Goal: Transaction & Acquisition: Purchase product/service

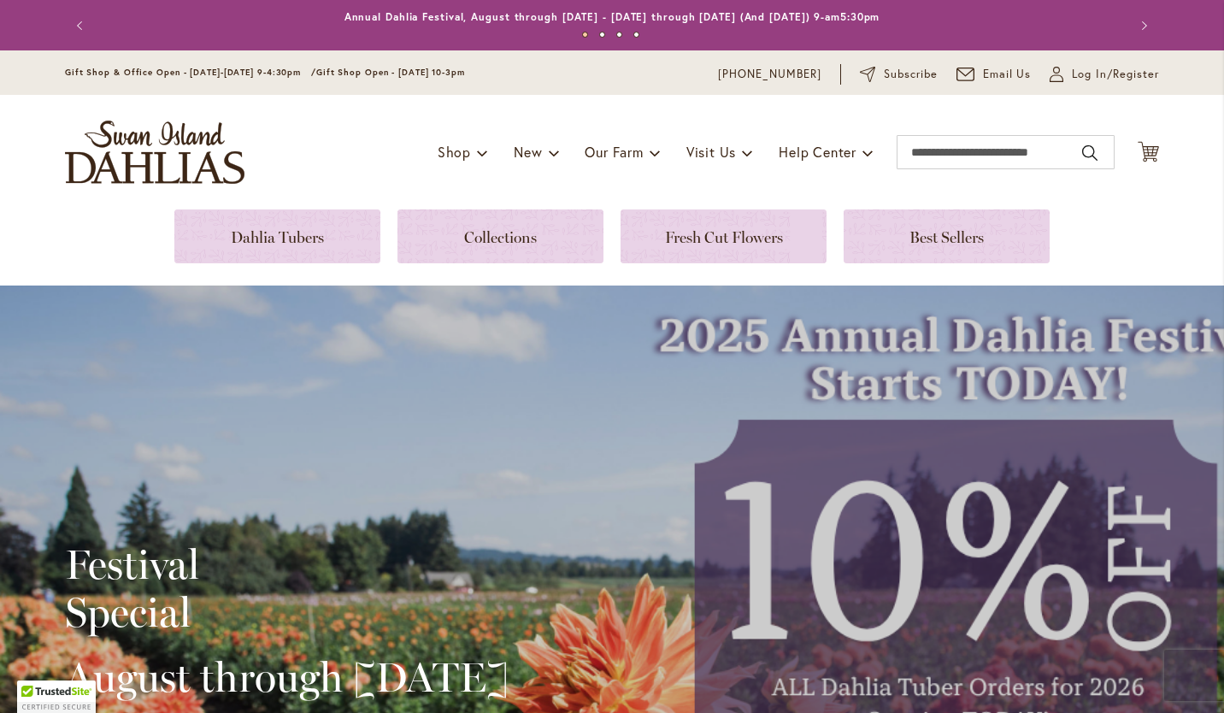
click at [955, 238] on link at bounding box center [947, 236] width 206 height 54
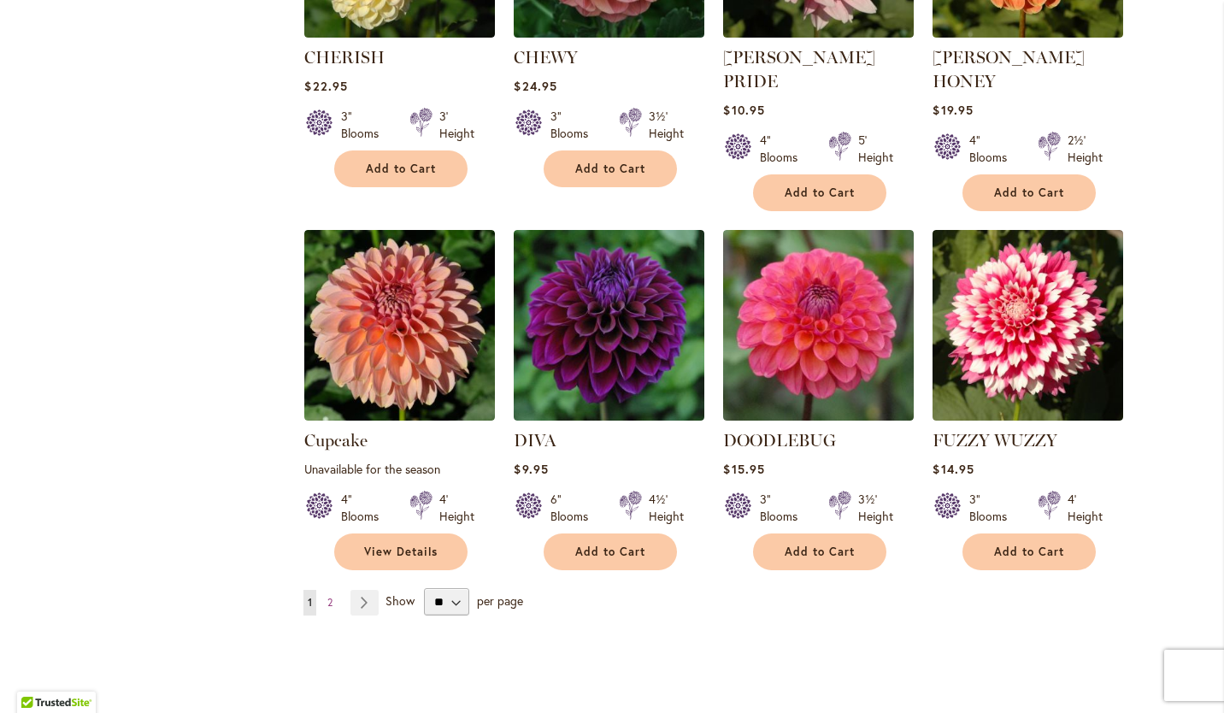
scroll to position [1269, 0]
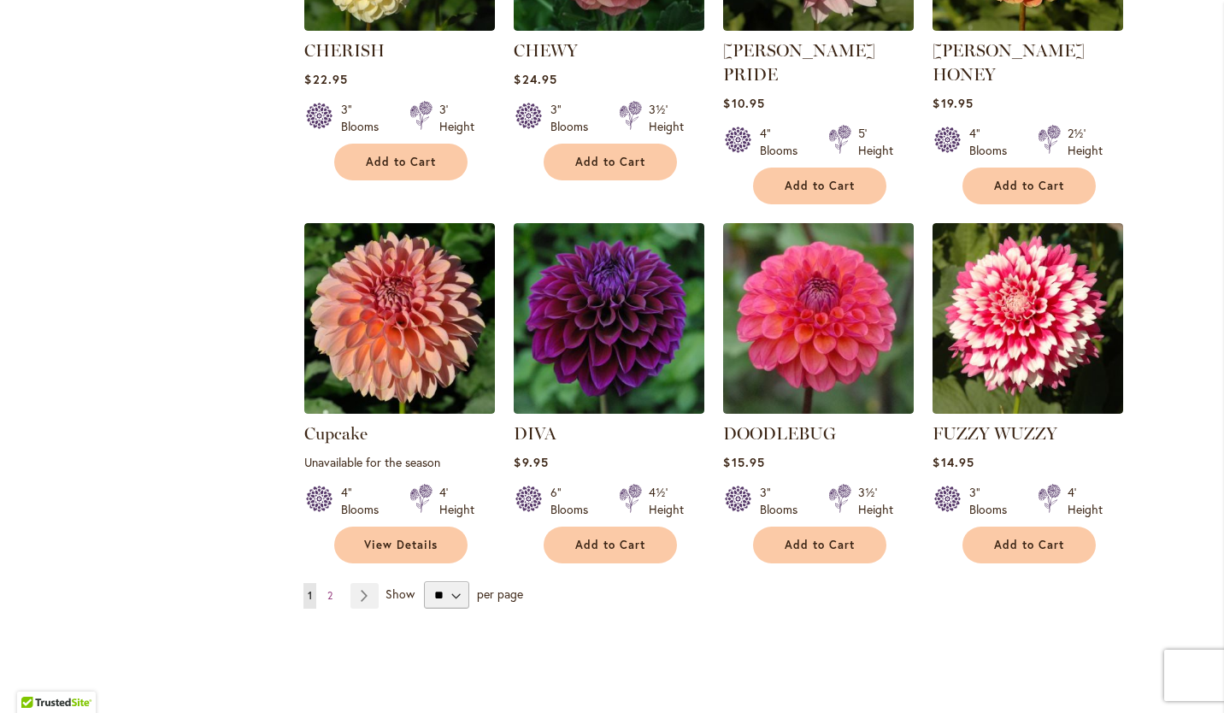
click at [327, 589] on span "2" at bounding box center [329, 595] width 5 height 13
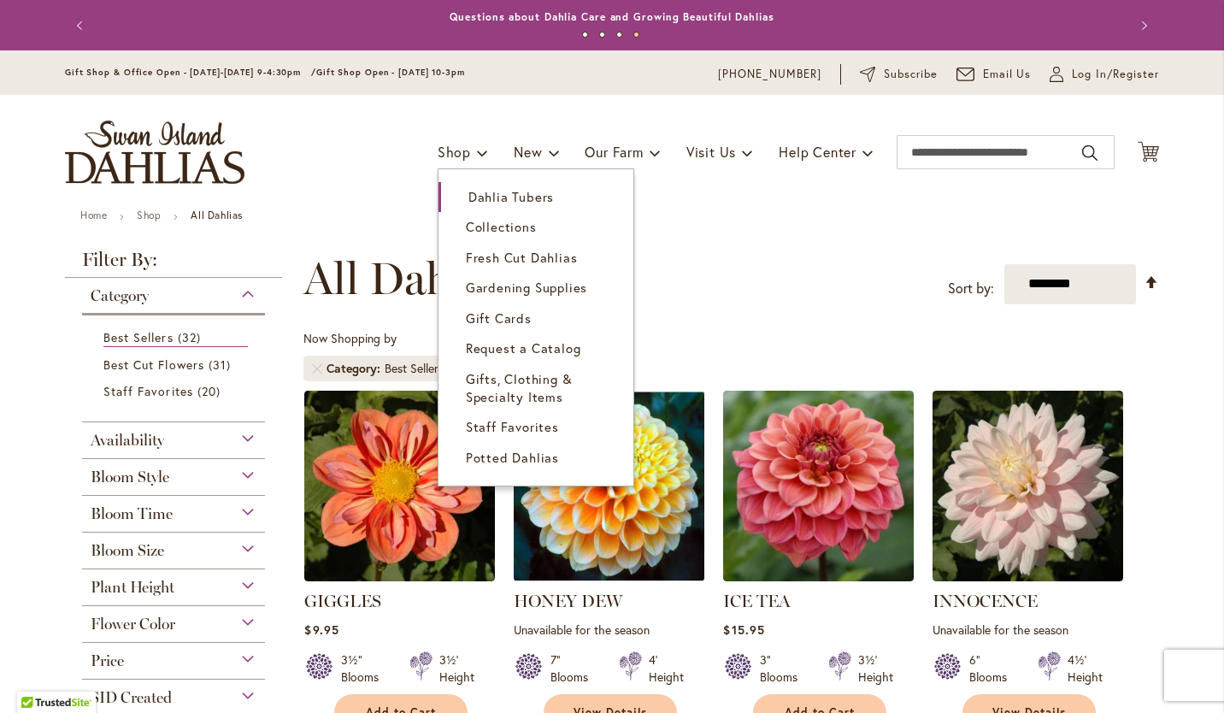
click at [486, 197] on span "Dahlia Tubers" at bounding box center [510, 196] width 85 height 17
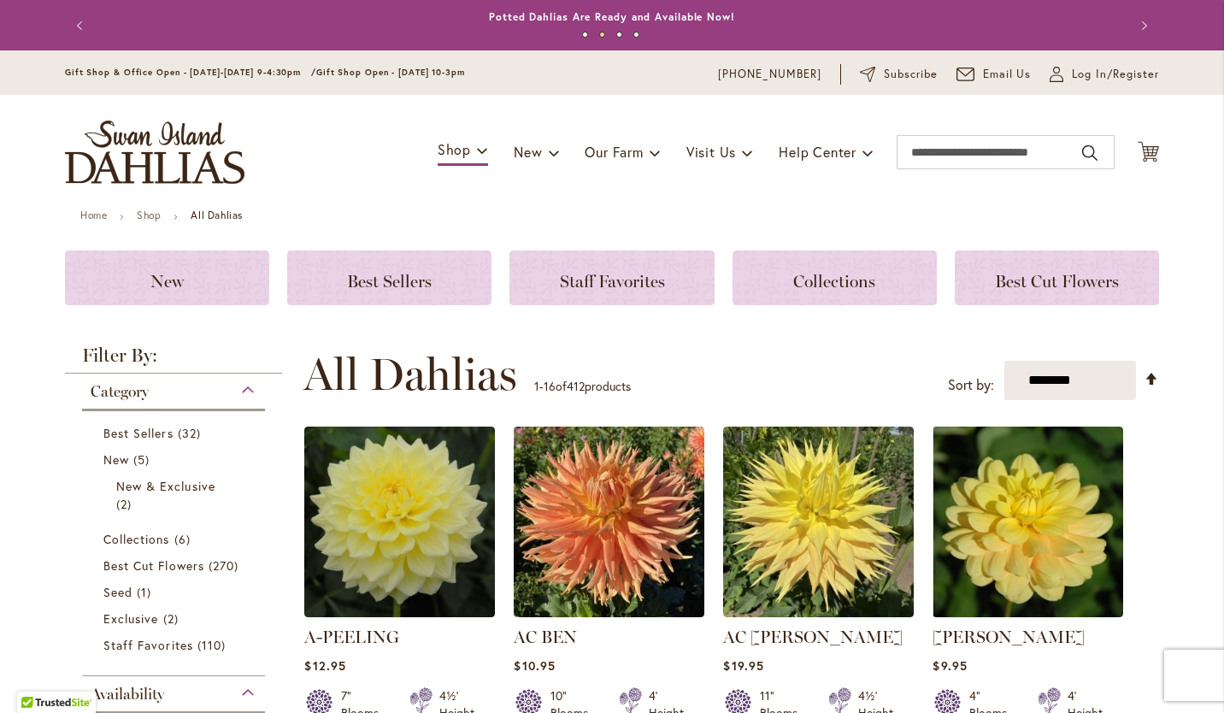
click at [1097, 380] on select "**********" at bounding box center [1070, 381] width 133 height 40
select select "*****"
click at [1004, 361] on select "**********" at bounding box center [1070, 381] width 133 height 40
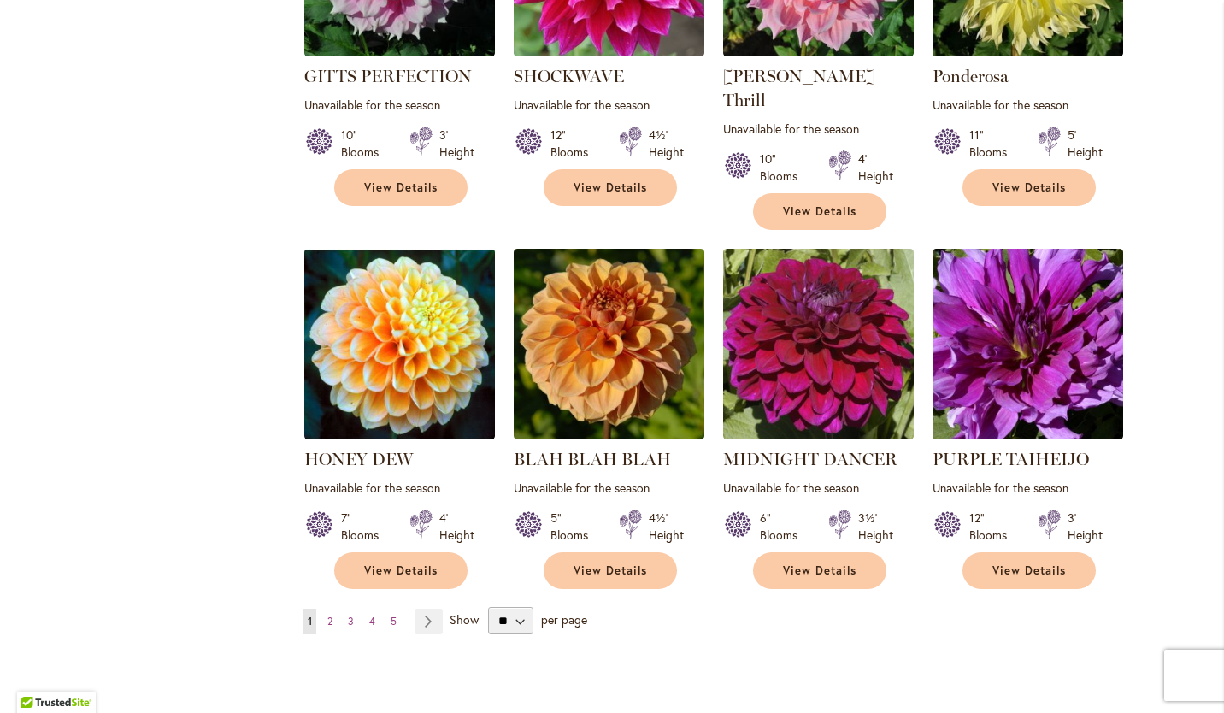
scroll to position [1363, 0]
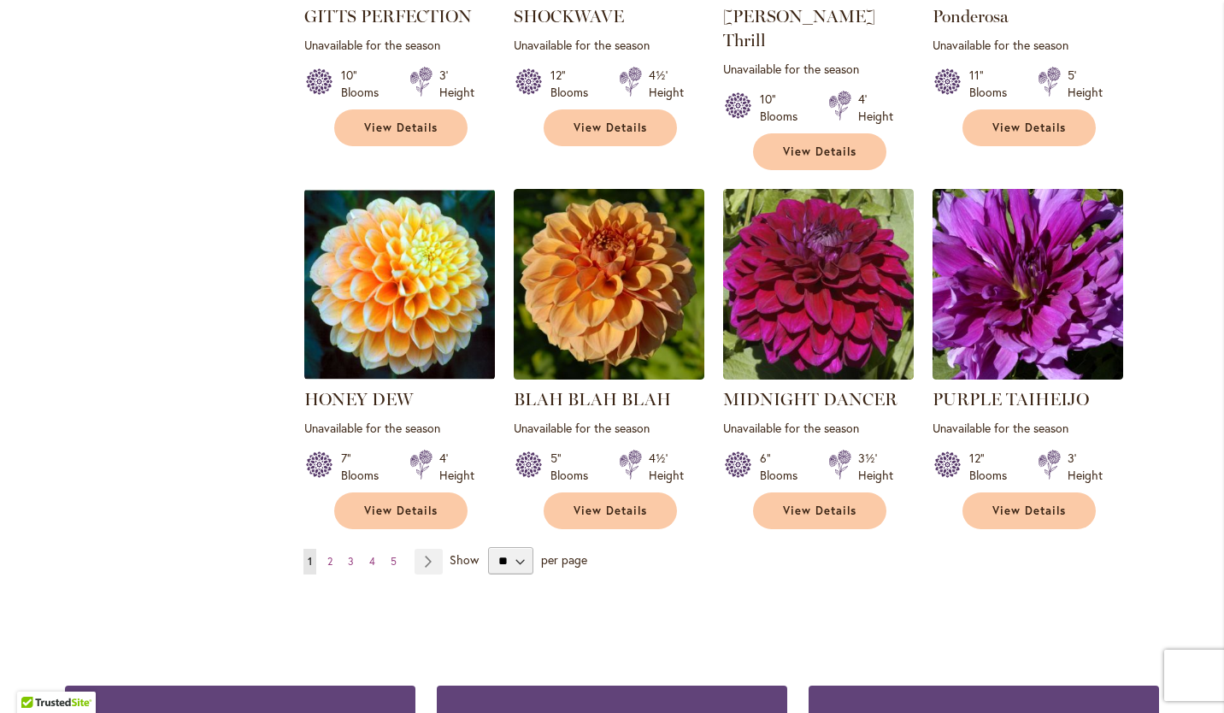
click at [327, 555] on span "2" at bounding box center [329, 561] width 5 height 13
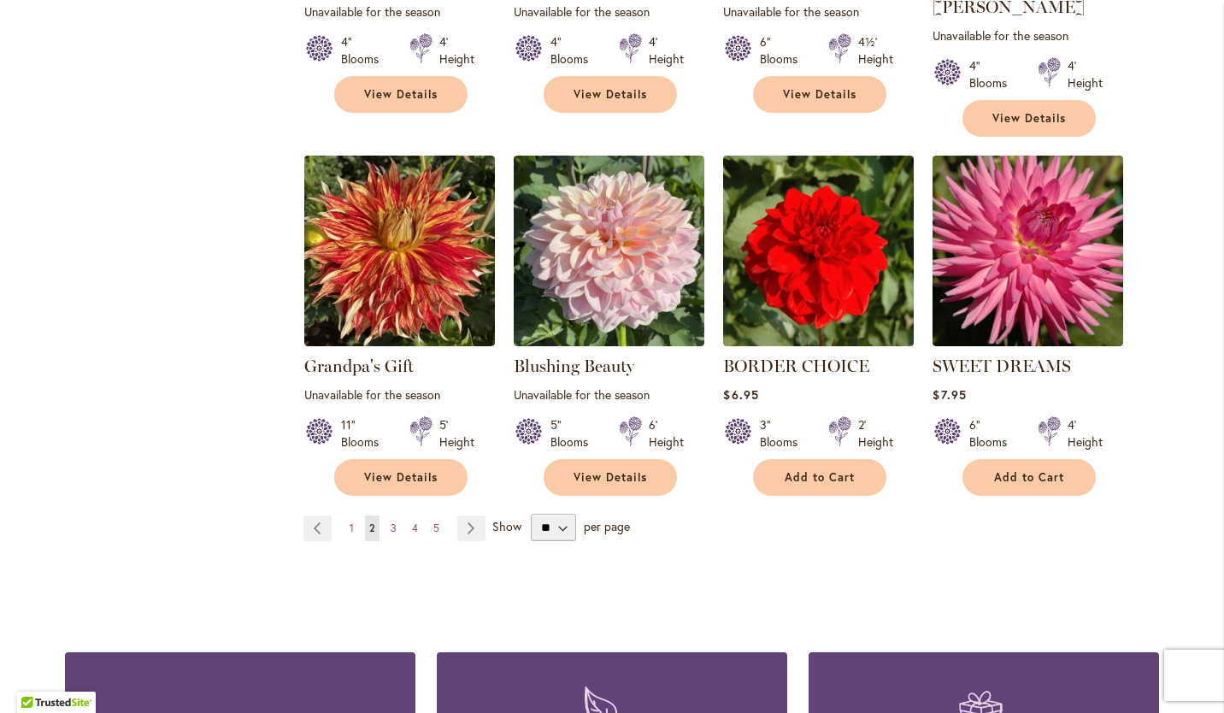
scroll to position [1431, 0]
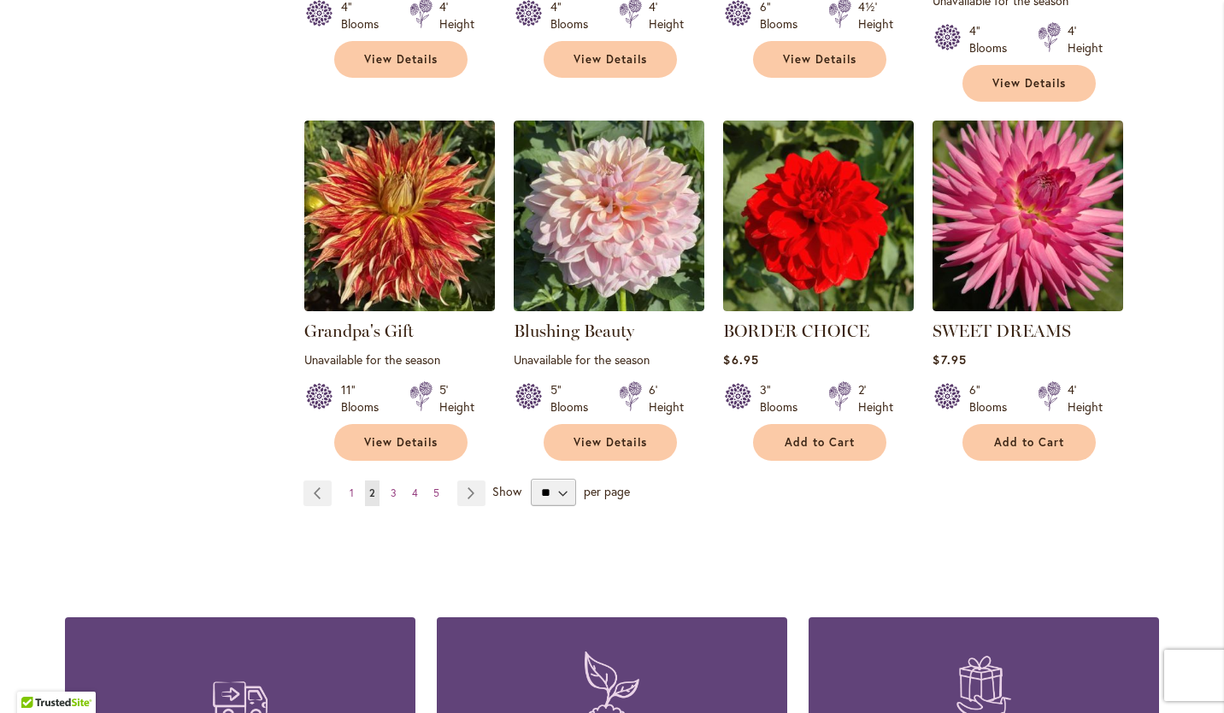
click at [391, 486] on span "3" at bounding box center [394, 492] width 6 height 13
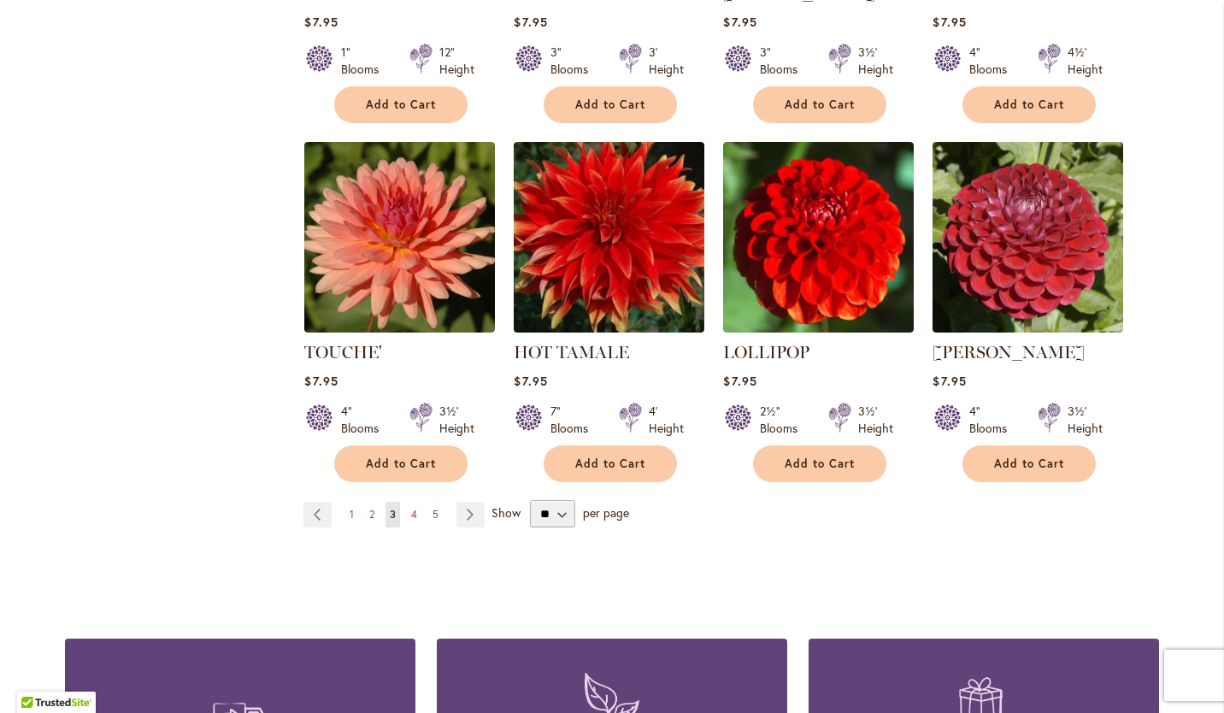
scroll to position [1434, 0]
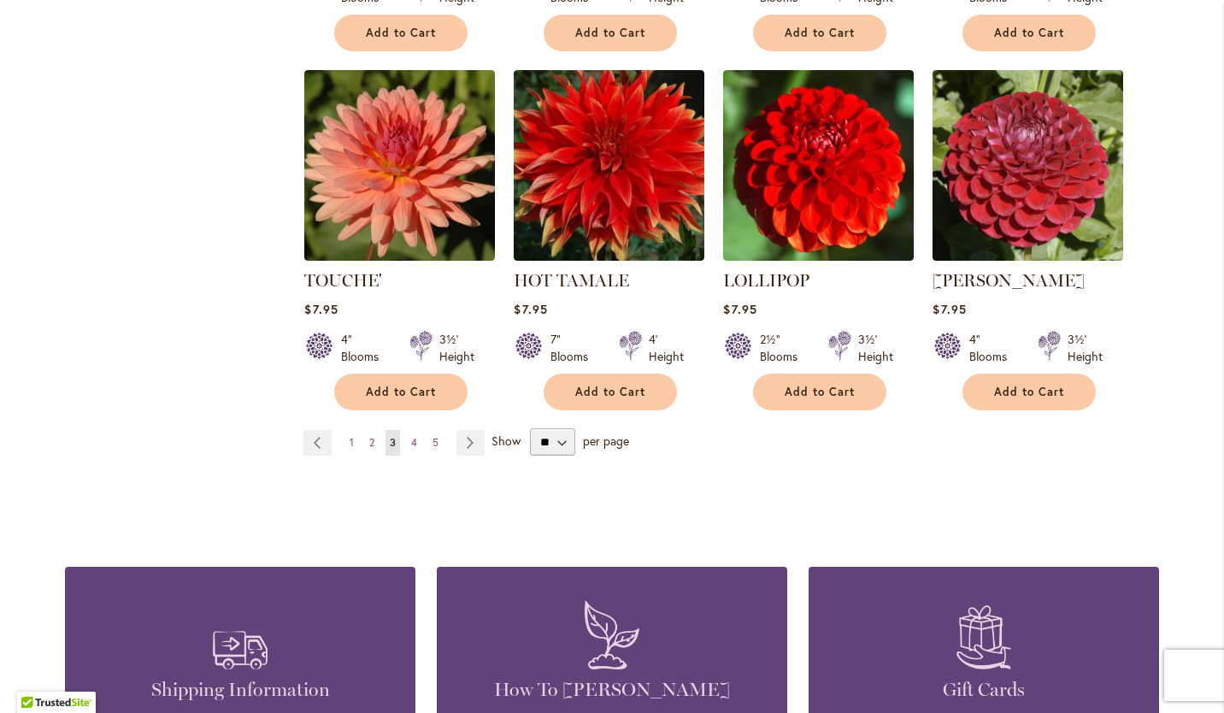
click at [411, 439] on span "4" at bounding box center [414, 442] width 6 height 13
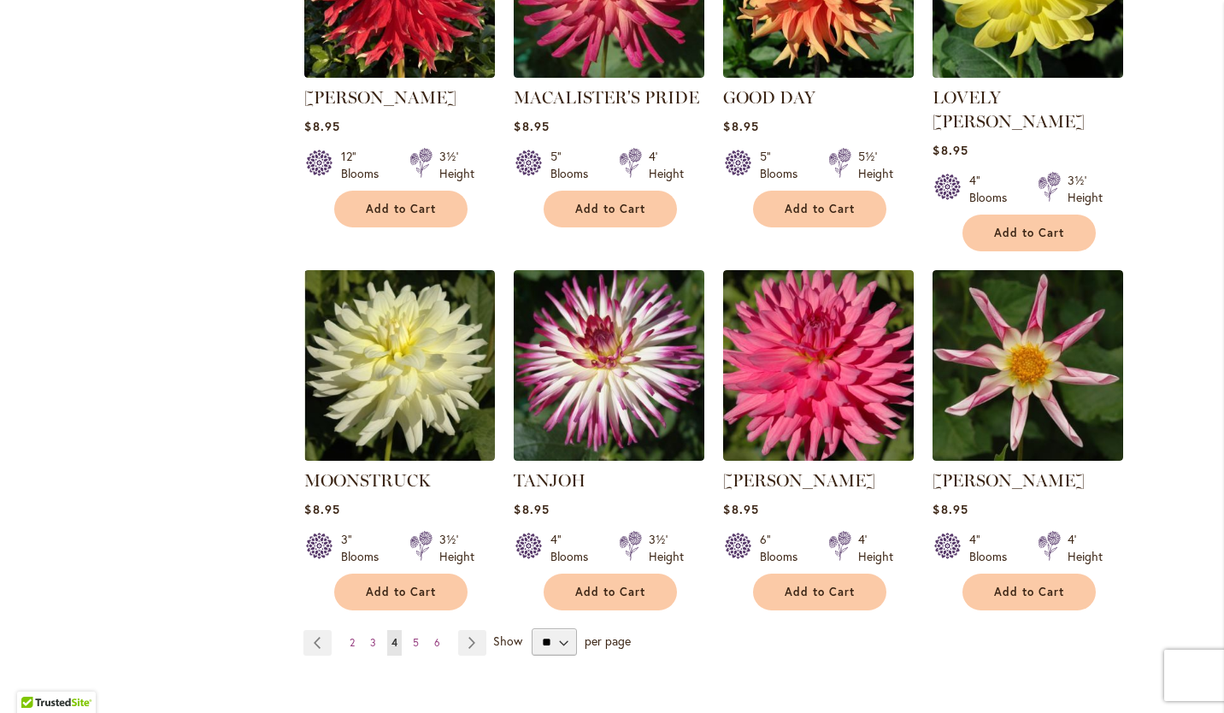
scroll to position [1287, 0]
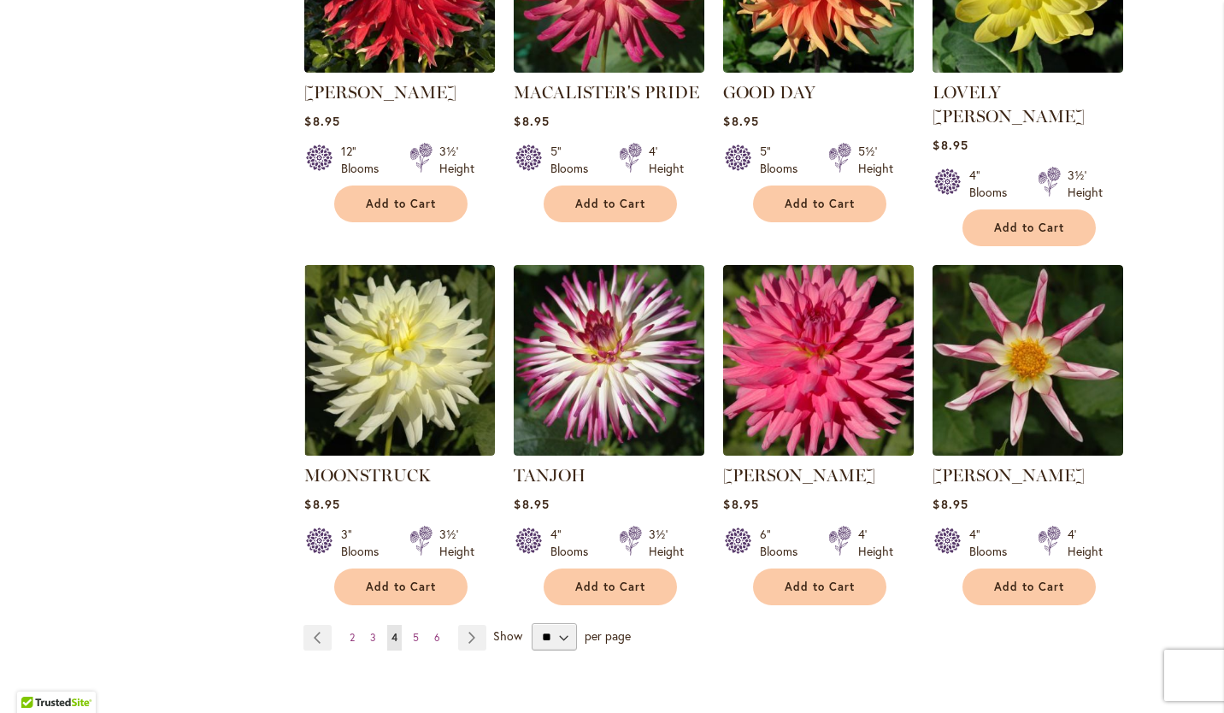
click at [413, 631] on span "5" at bounding box center [416, 637] width 6 height 13
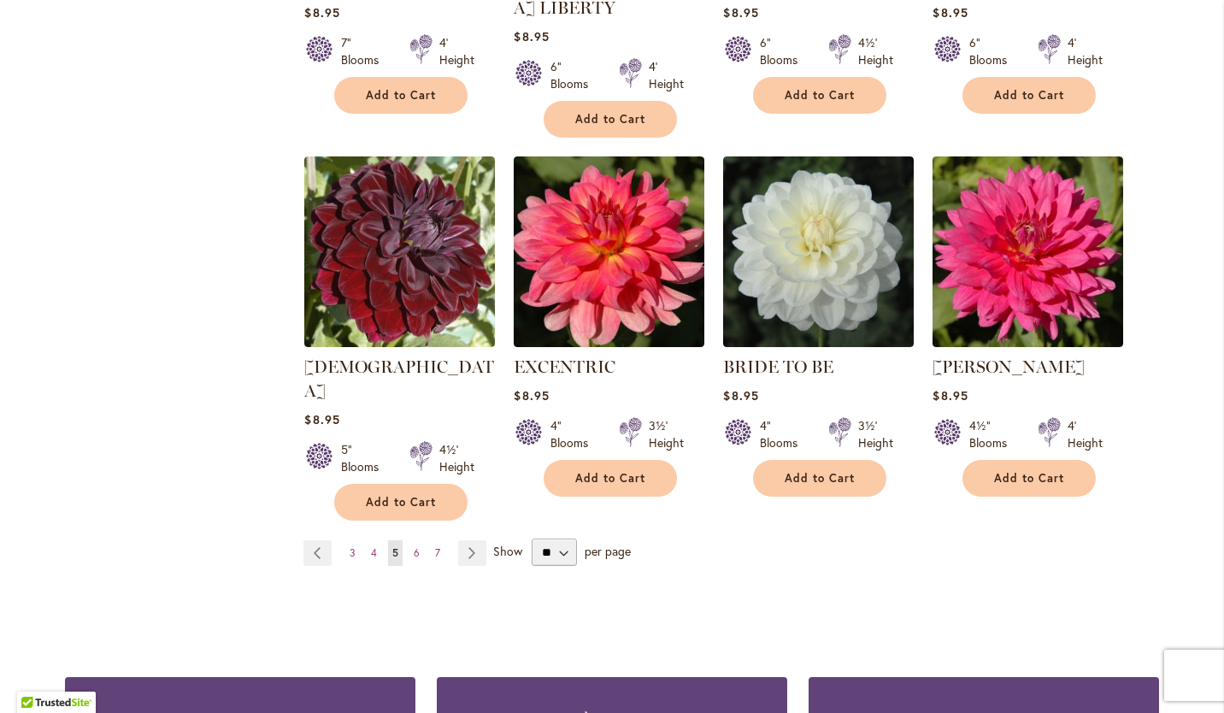
scroll to position [1399, 0]
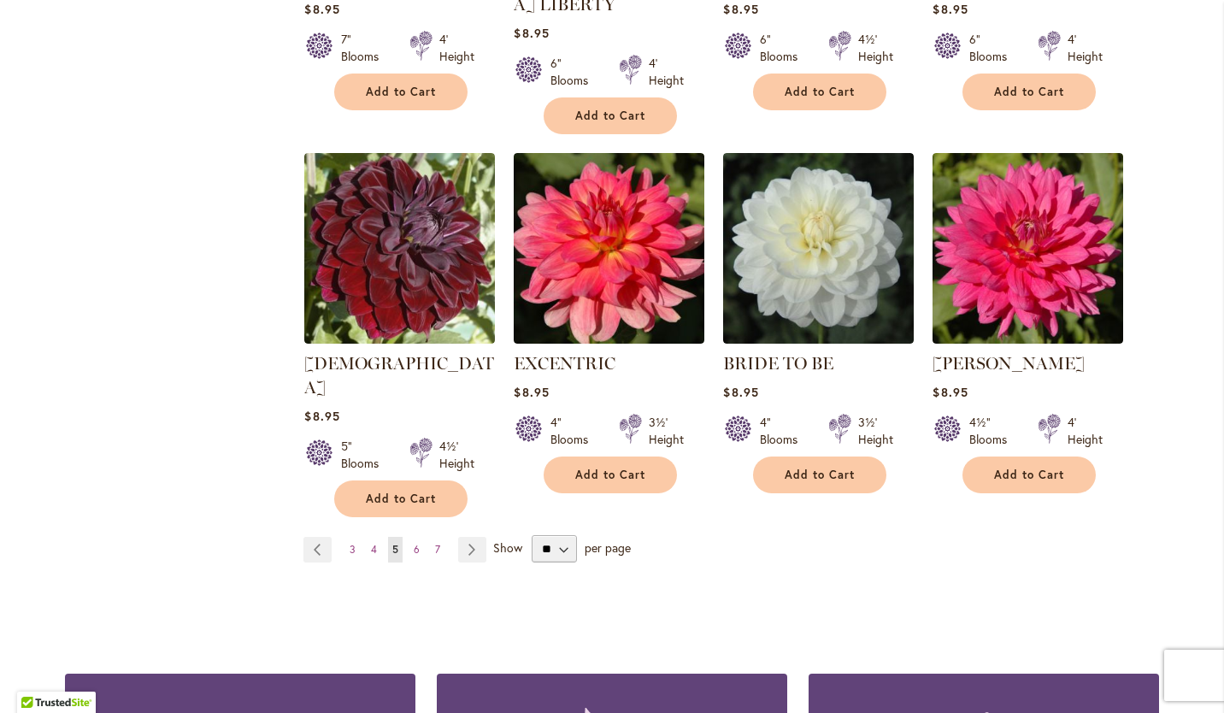
click at [409, 537] on link "Page 6" at bounding box center [416, 550] width 15 height 26
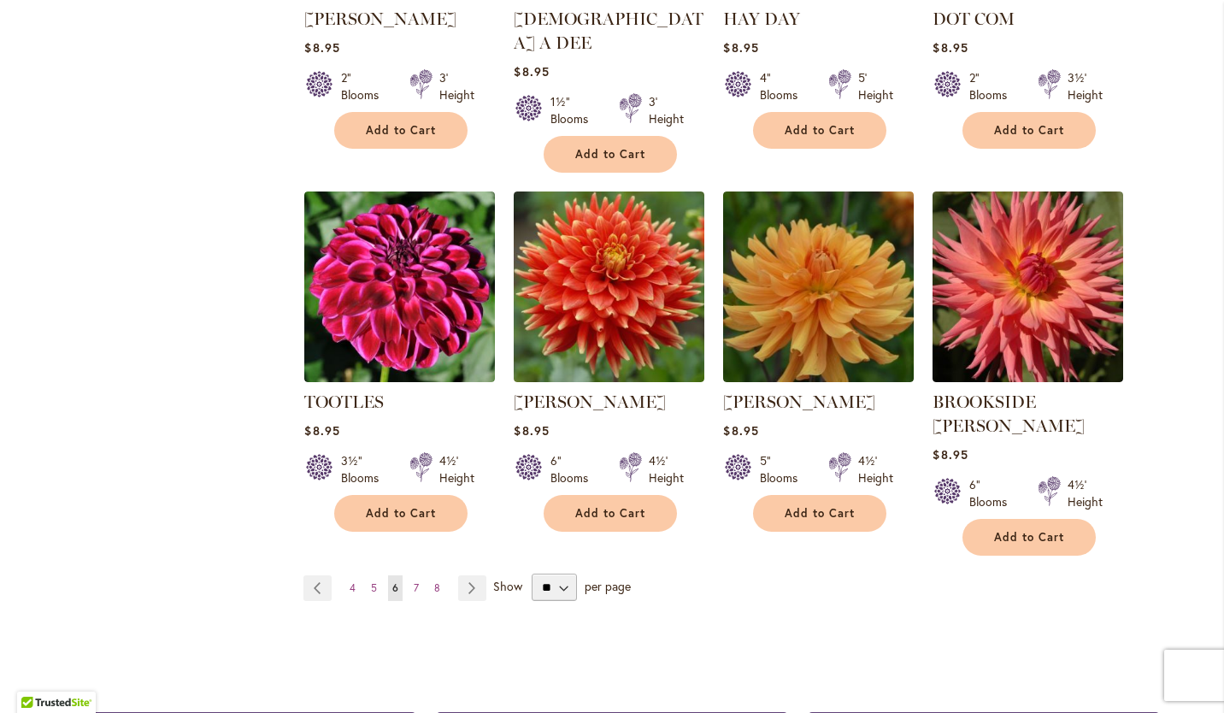
scroll to position [1386, 0]
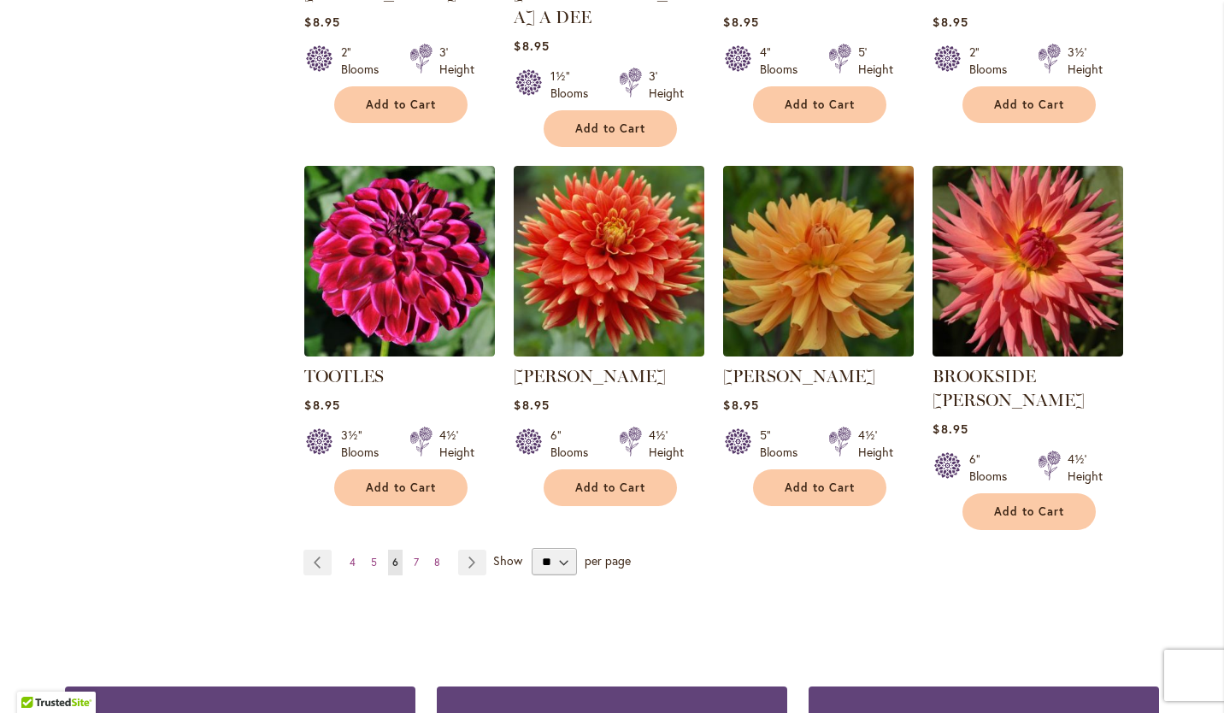
click at [414, 556] on span "7" at bounding box center [416, 562] width 5 height 13
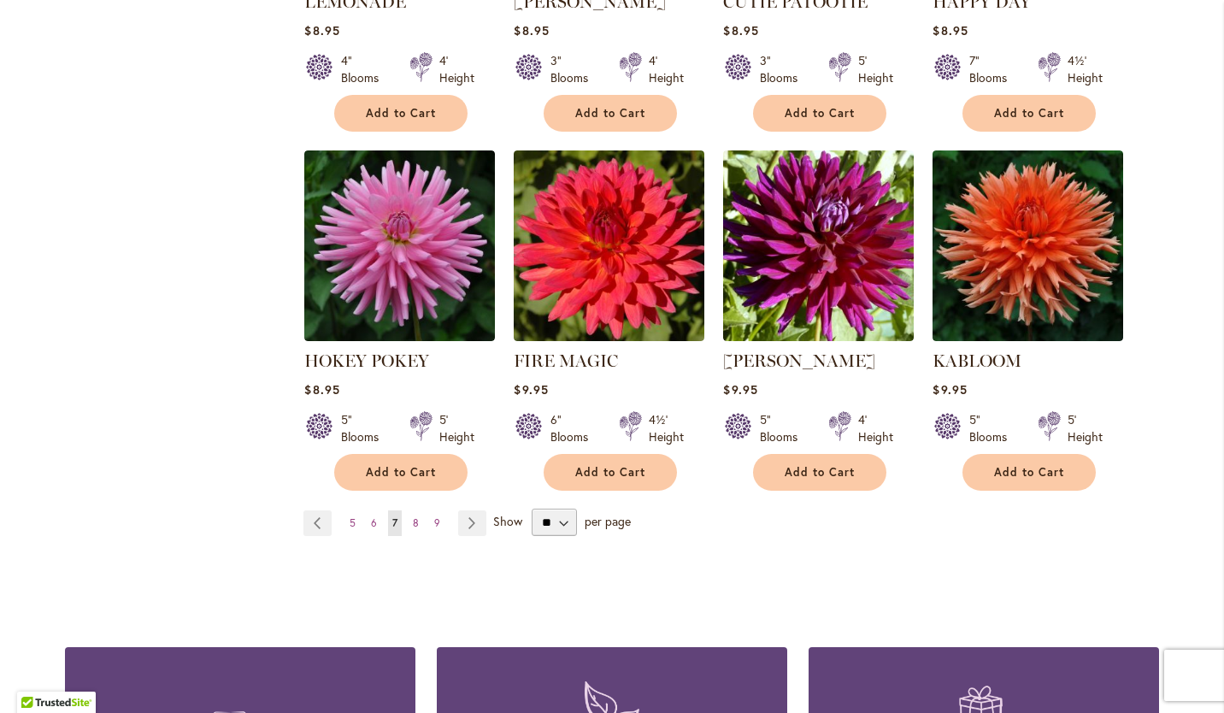
scroll to position [1428, 0]
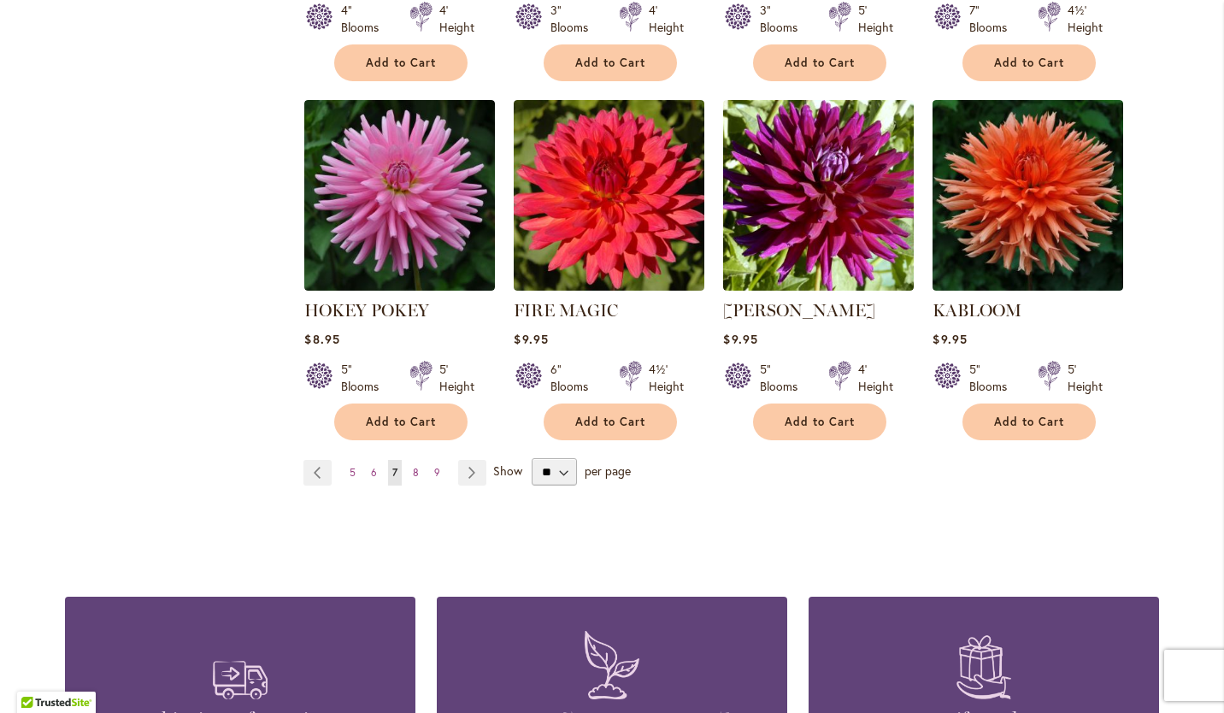
click at [413, 466] on span "8" at bounding box center [416, 472] width 6 height 13
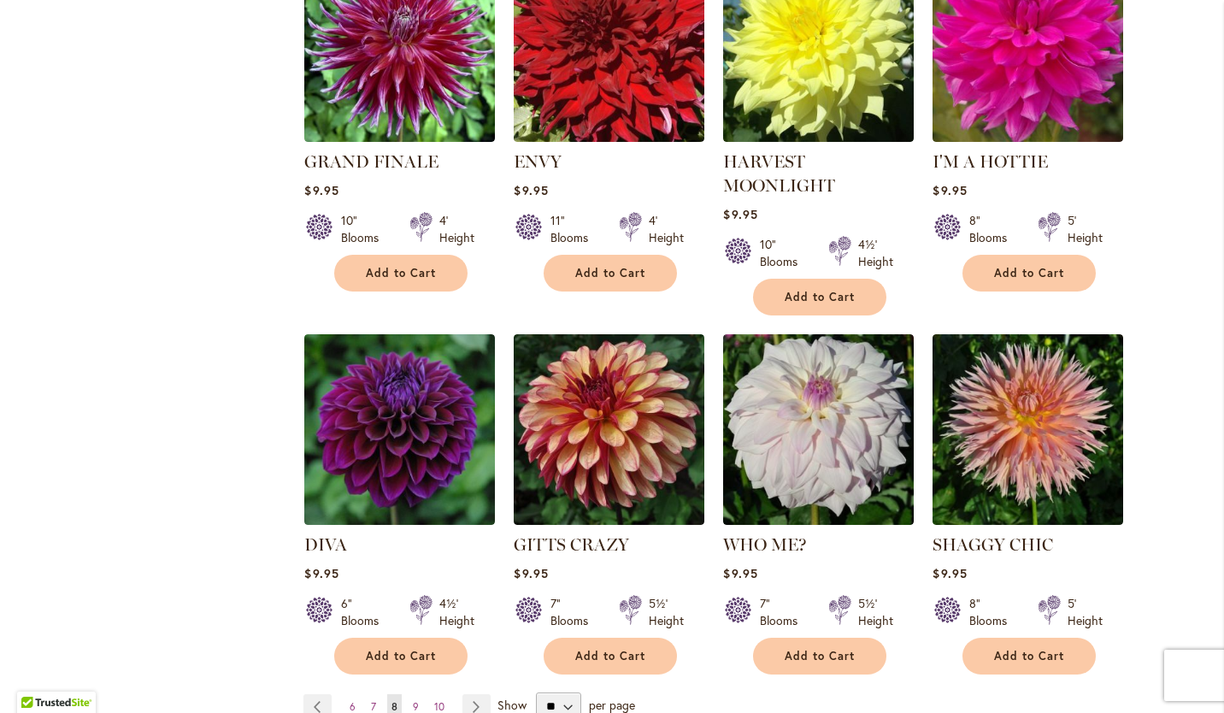
scroll to position [1289, 0]
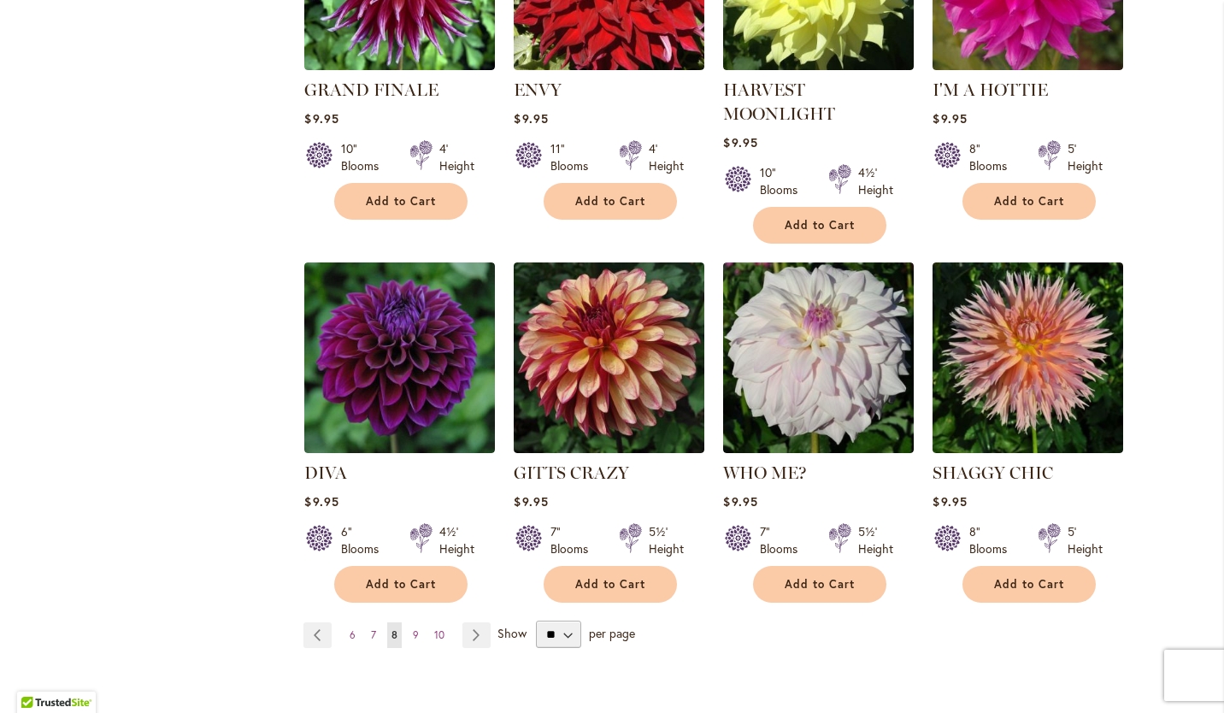
click at [413, 628] on span "9" at bounding box center [416, 634] width 6 height 13
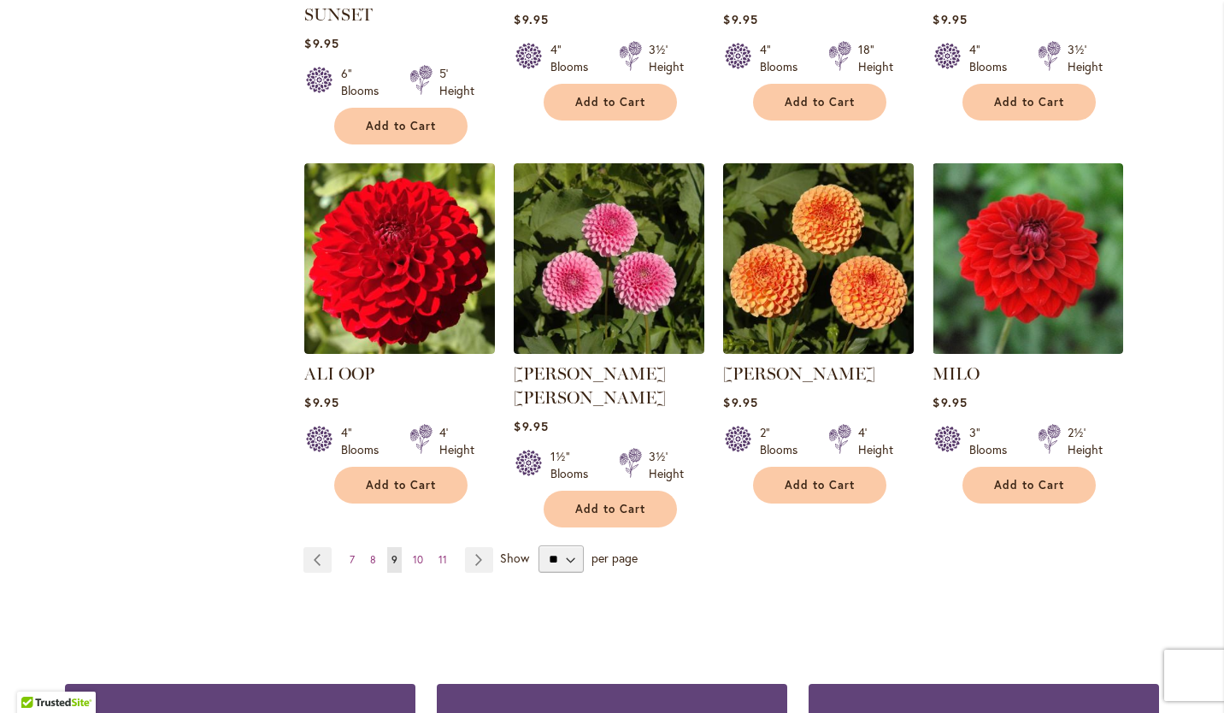
scroll to position [1397, 0]
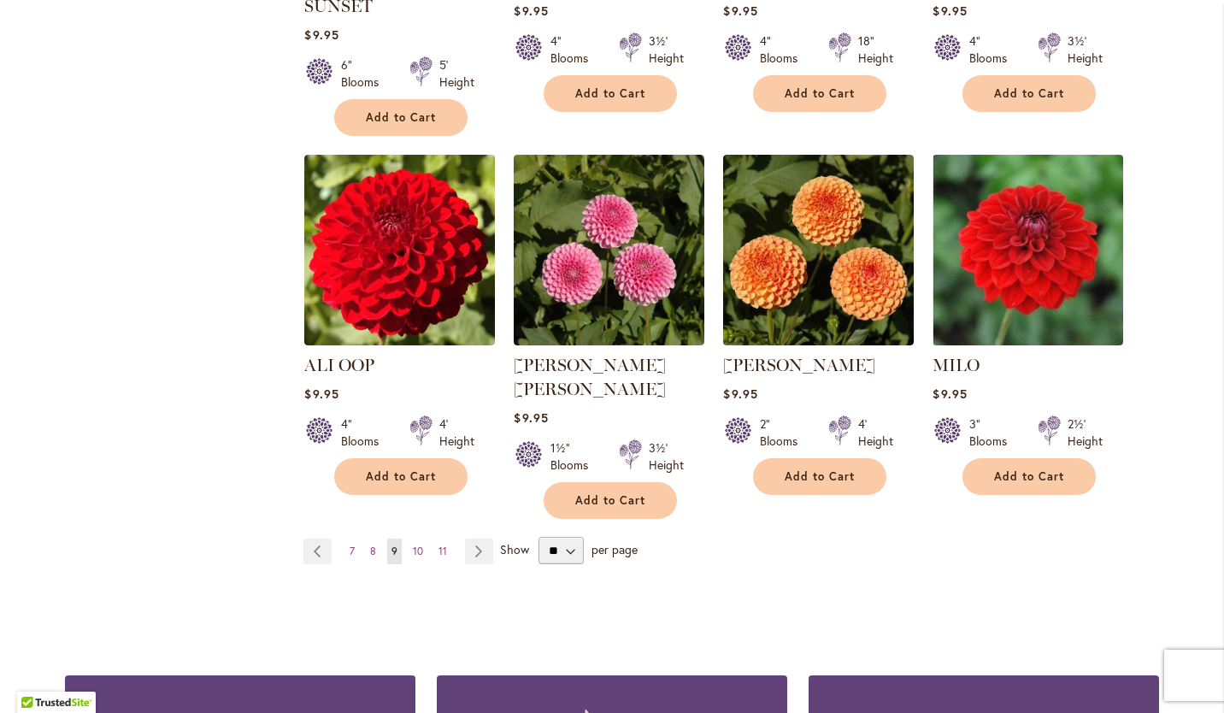
click at [413, 545] on span "10" at bounding box center [418, 551] width 10 height 13
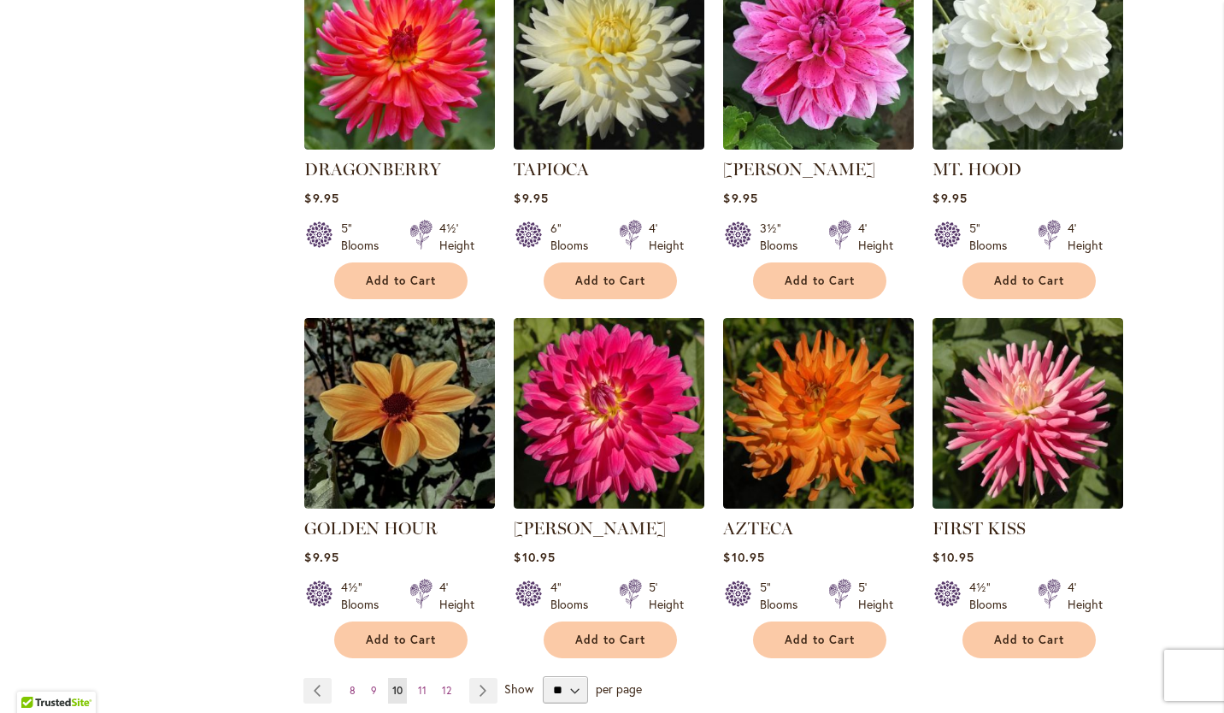
scroll to position [1372, 0]
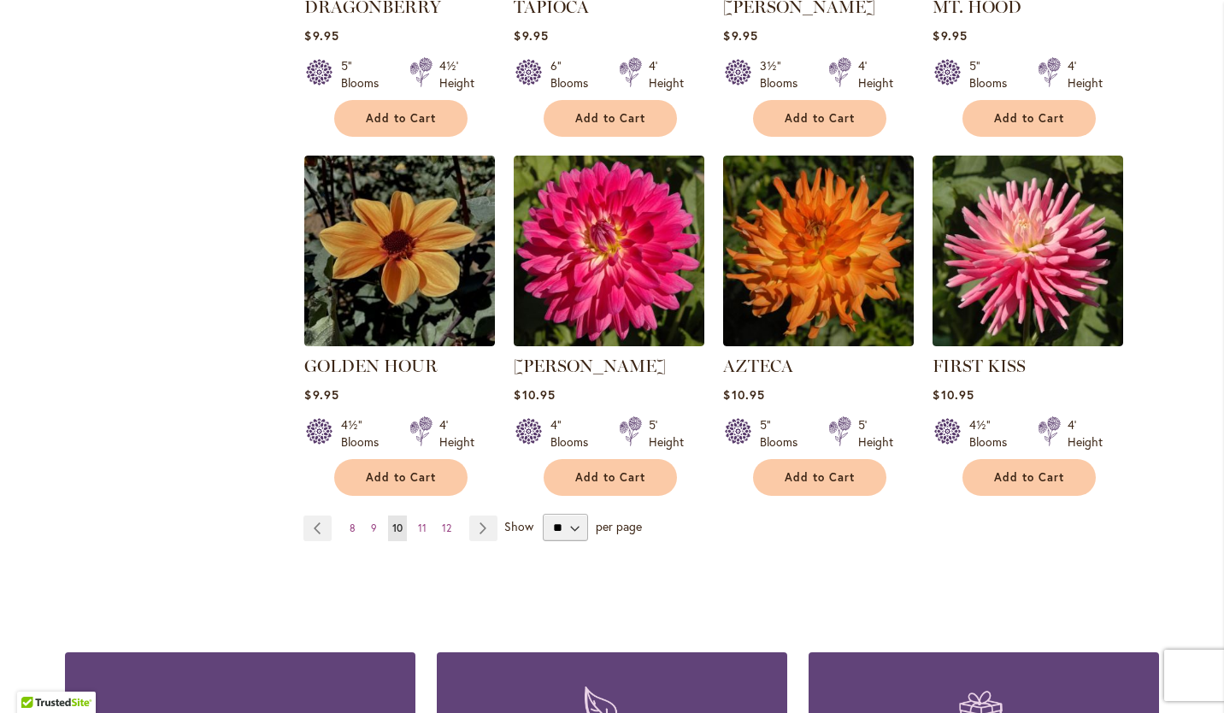
drag, startPoint x: 417, startPoint y: 498, endPoint x: 461, endPoint y: 485, distance: 45.4
click at [418, 521] on span "11" at bounding box center [422, 527] width 9 height 13
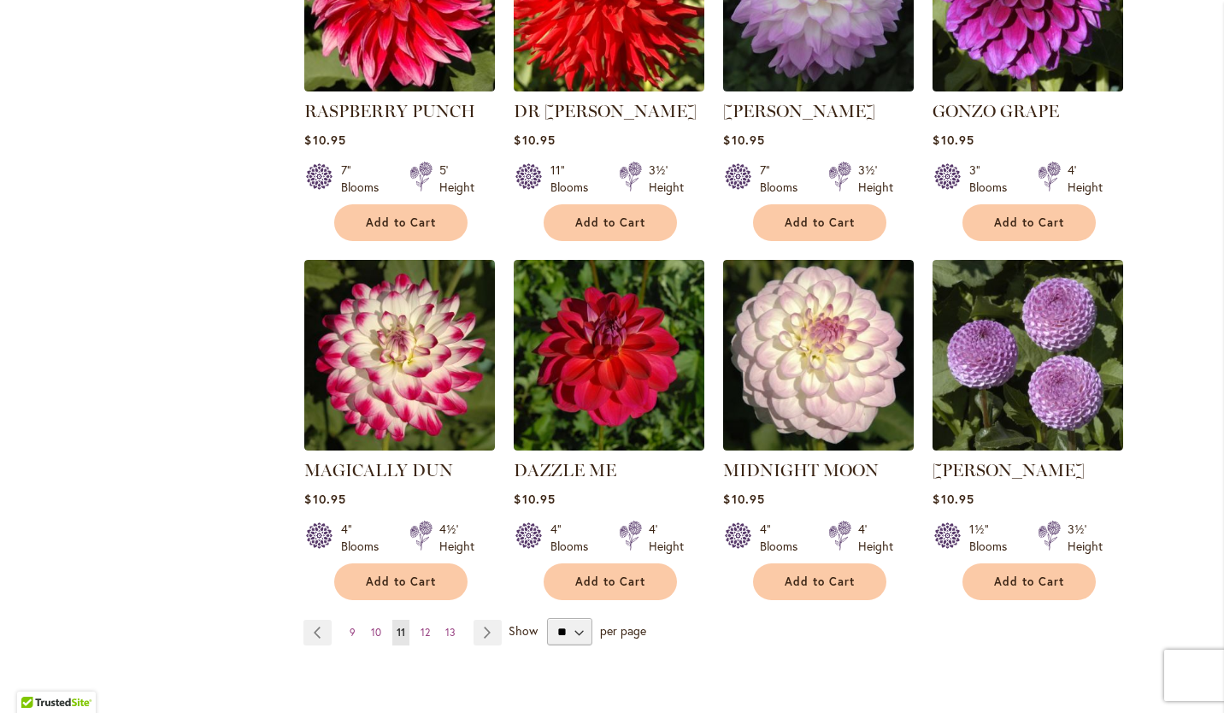
scroll to position [1350, 0]
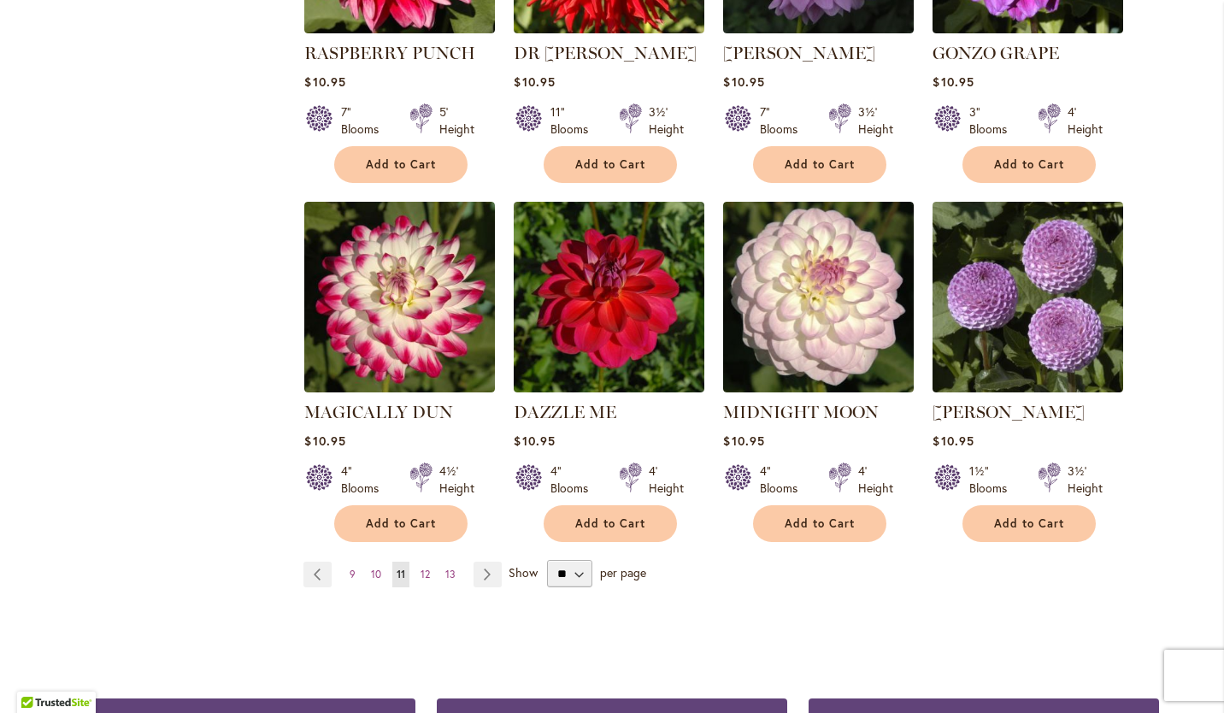
click at [421, 568] on span "12" at bounding box center [425, 574] width 9 height 13
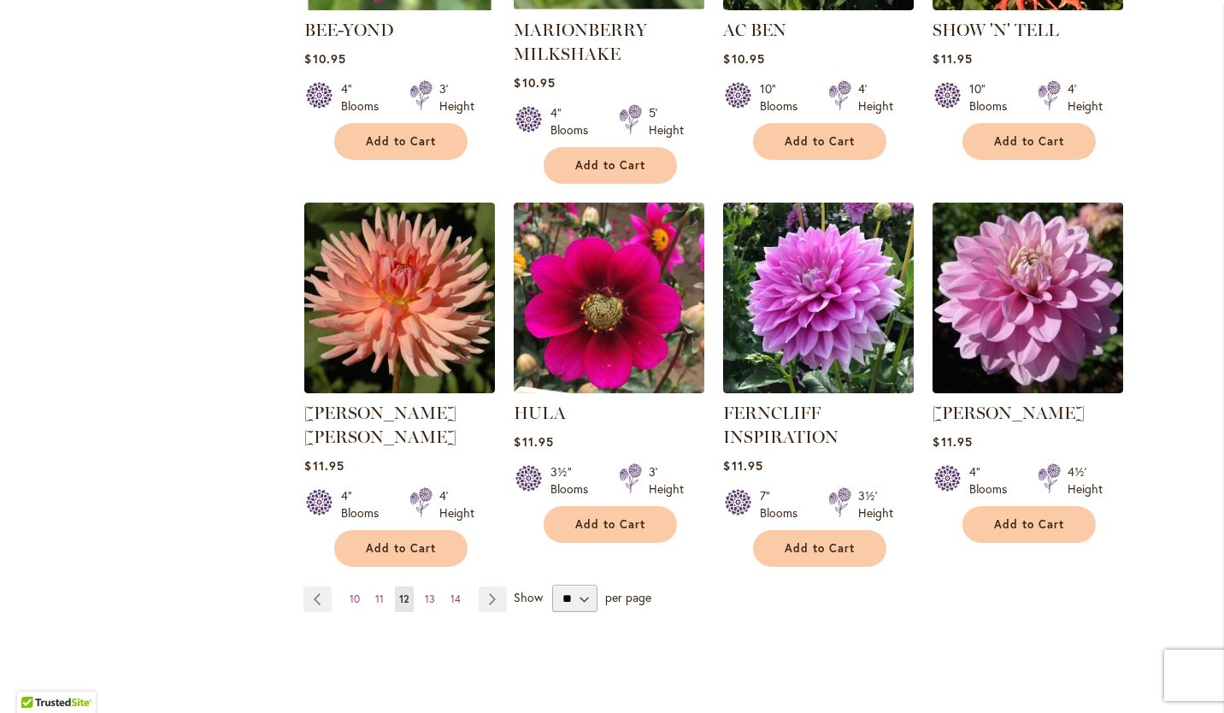
scroll to position [1345, 0]
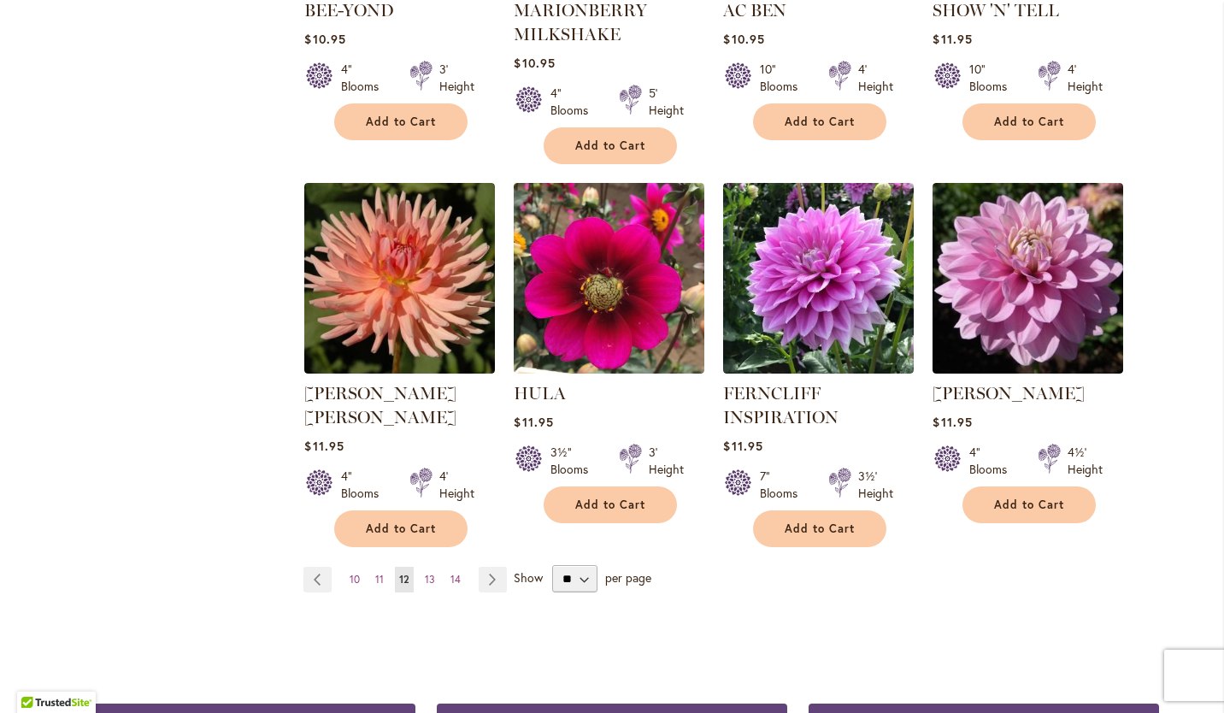
click at [426, 575] on span "13" at bounding box center [430, 579] width 10 height 13
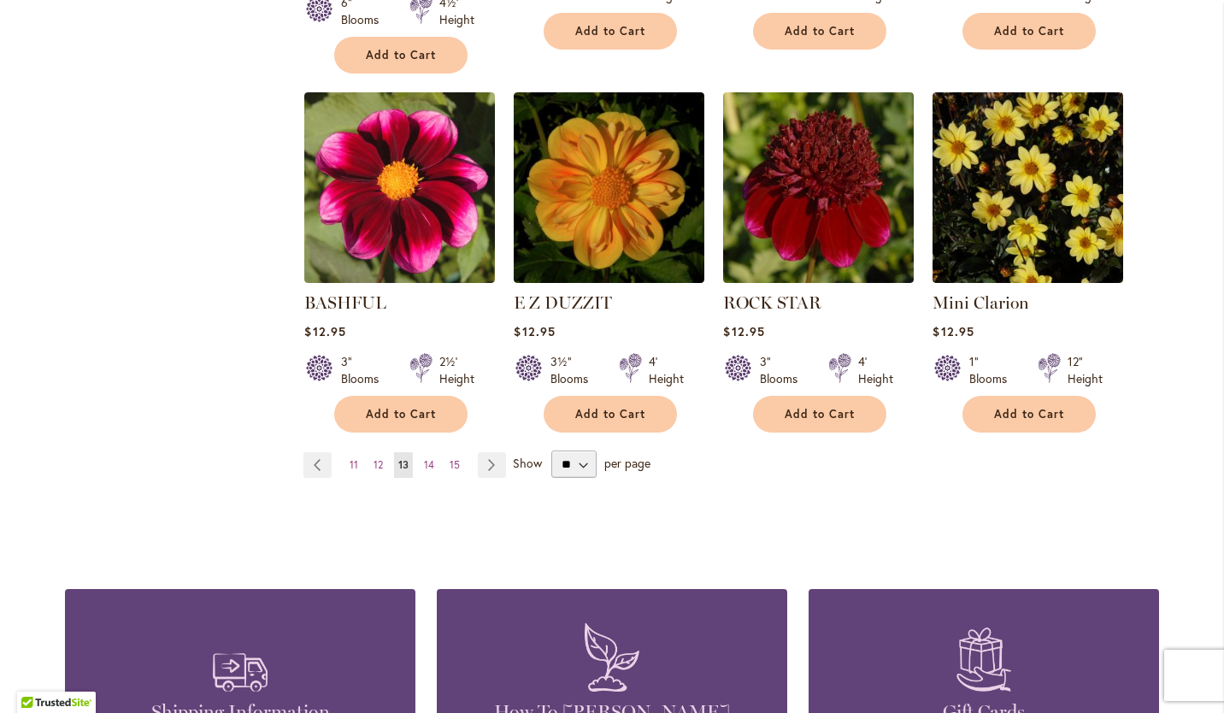
scroll to position [1490, 0]
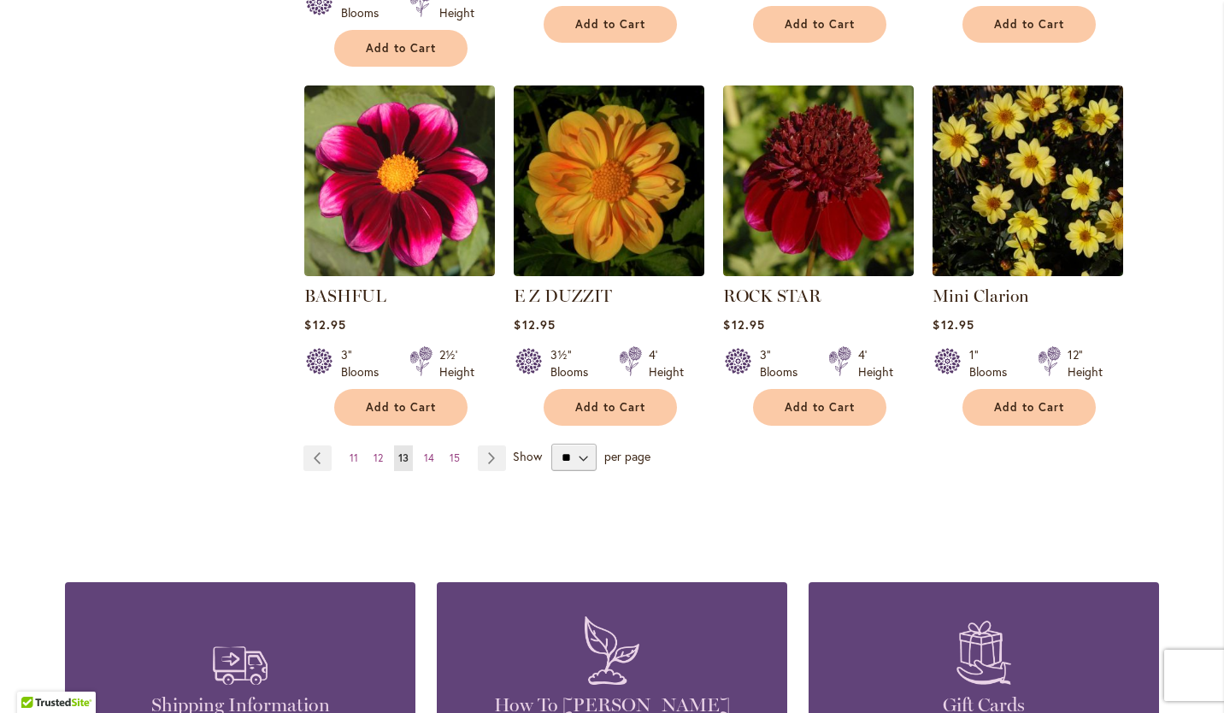
click at [420, 445] on link "Page 14" at bounding box center [429, 458] width 19 height 26
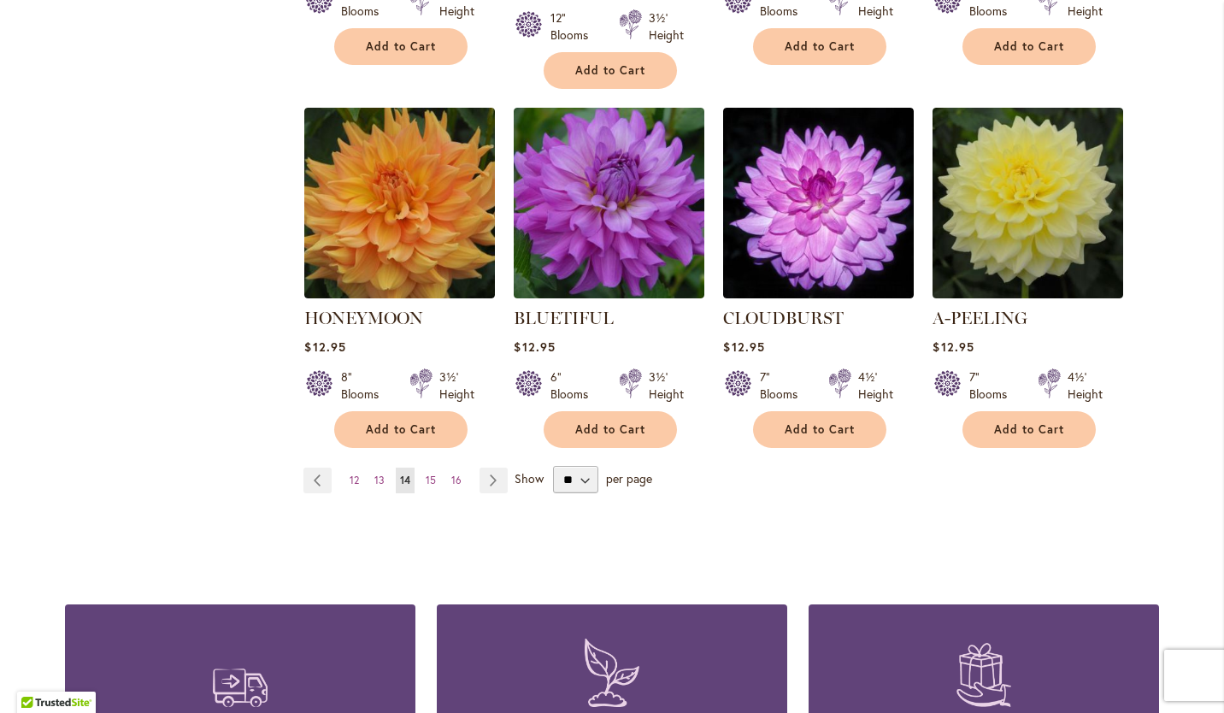
scroll to position [1452, 0]
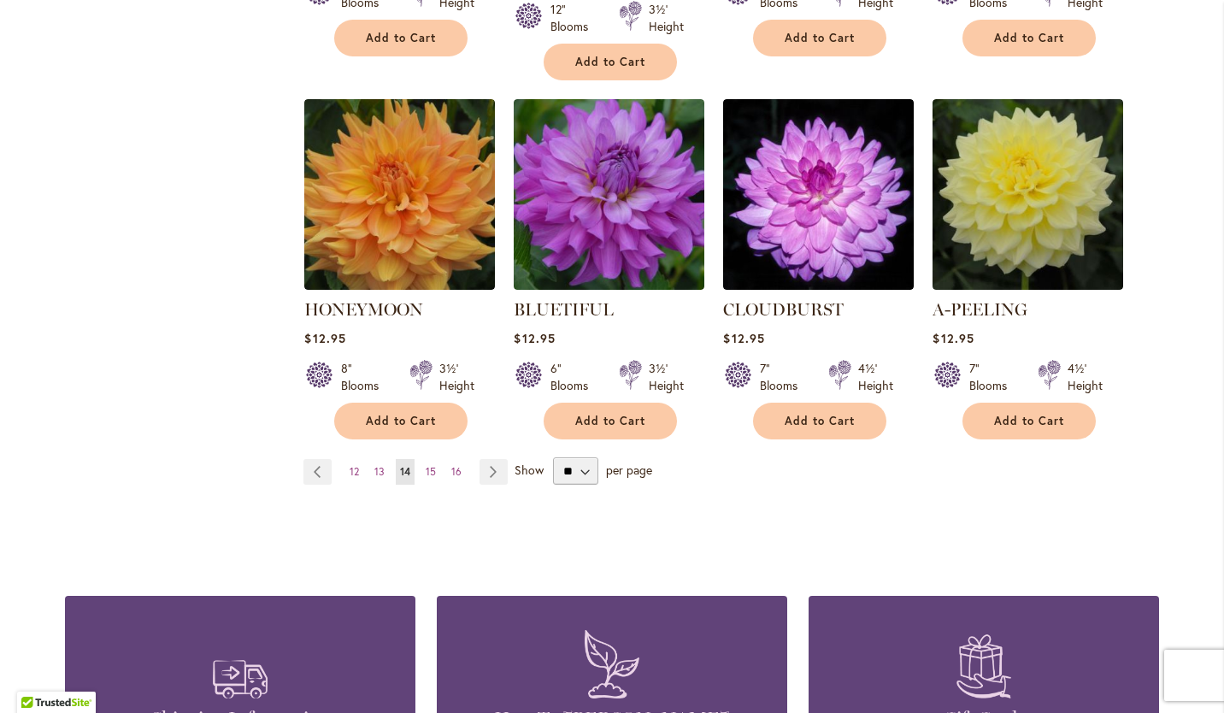
click at [426, 465] on span "15" at bounding box center [431, 471] width 10 height 13
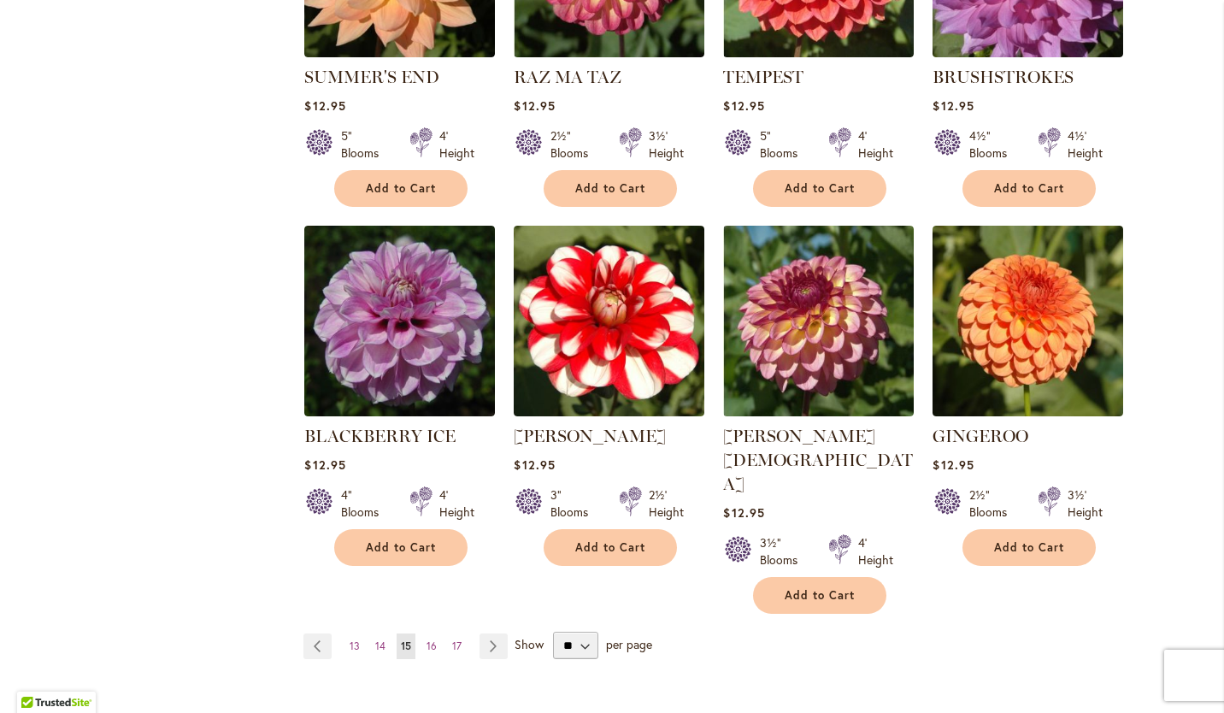
scroll to position [1325, 0]
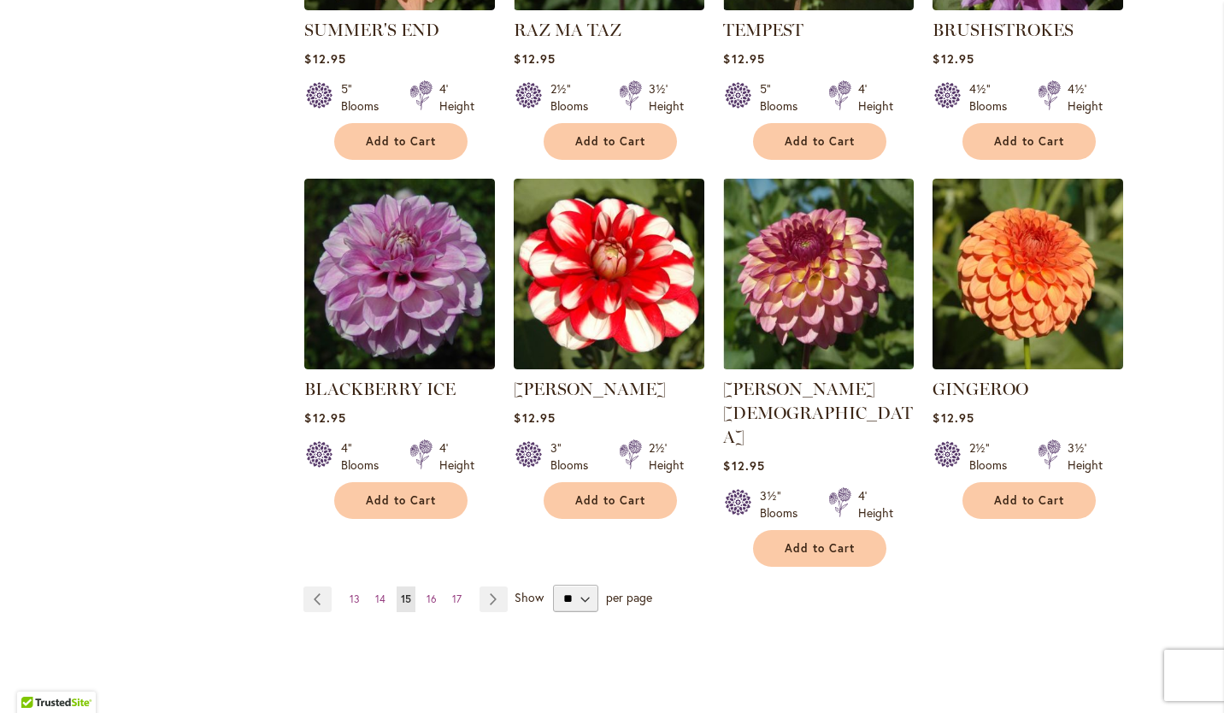
click at [427, 592] on span "16" at bounding box center [432, 598] width 10 height 13
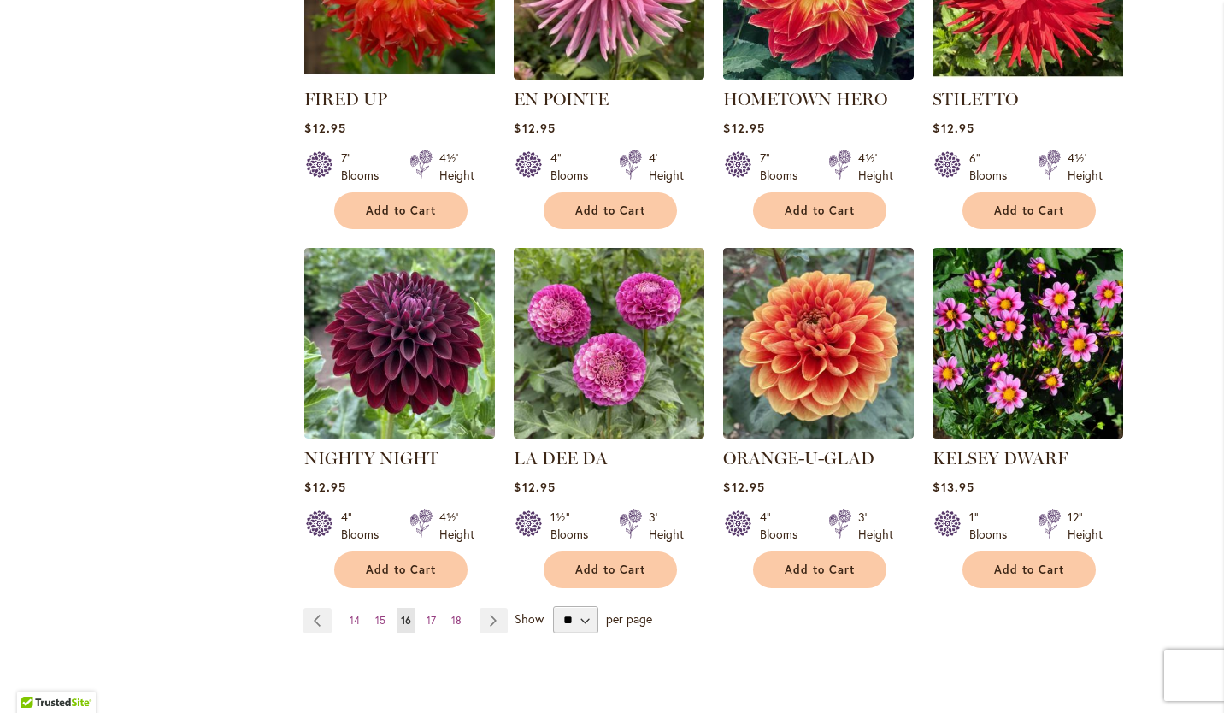
scroll to position [1304, 0]
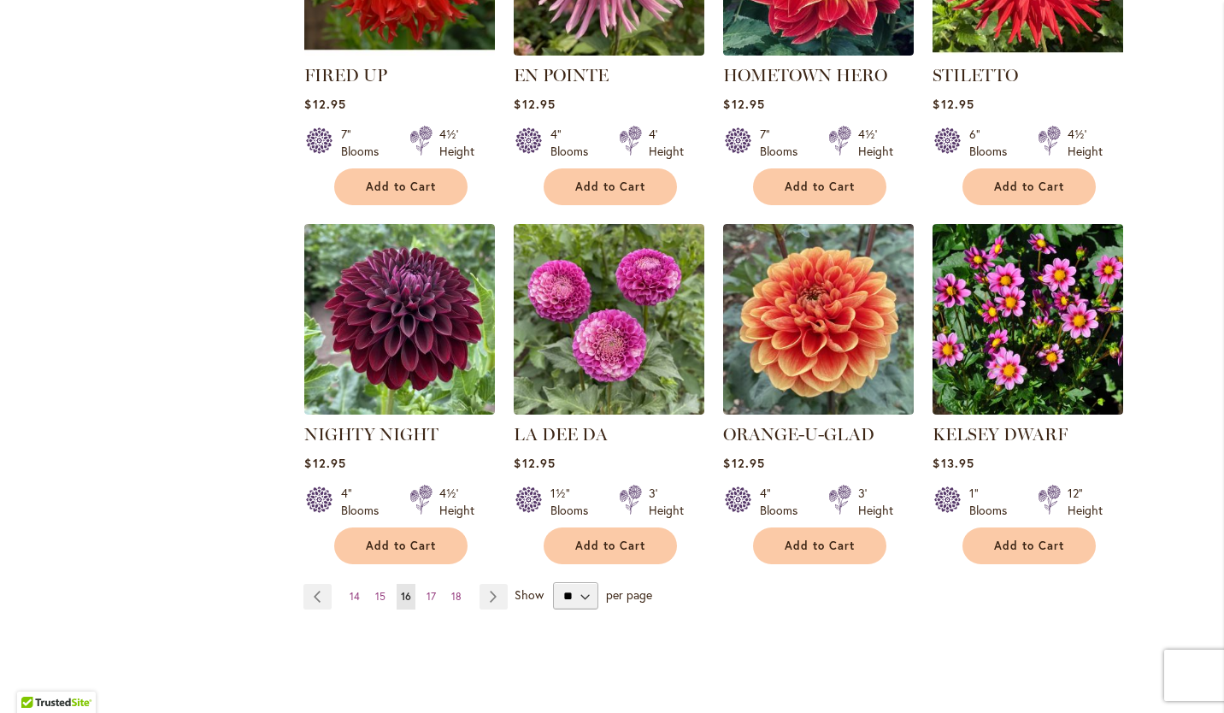
click at [427, 590] on span "17" at bounding box center [431, 596] width 9 height 13
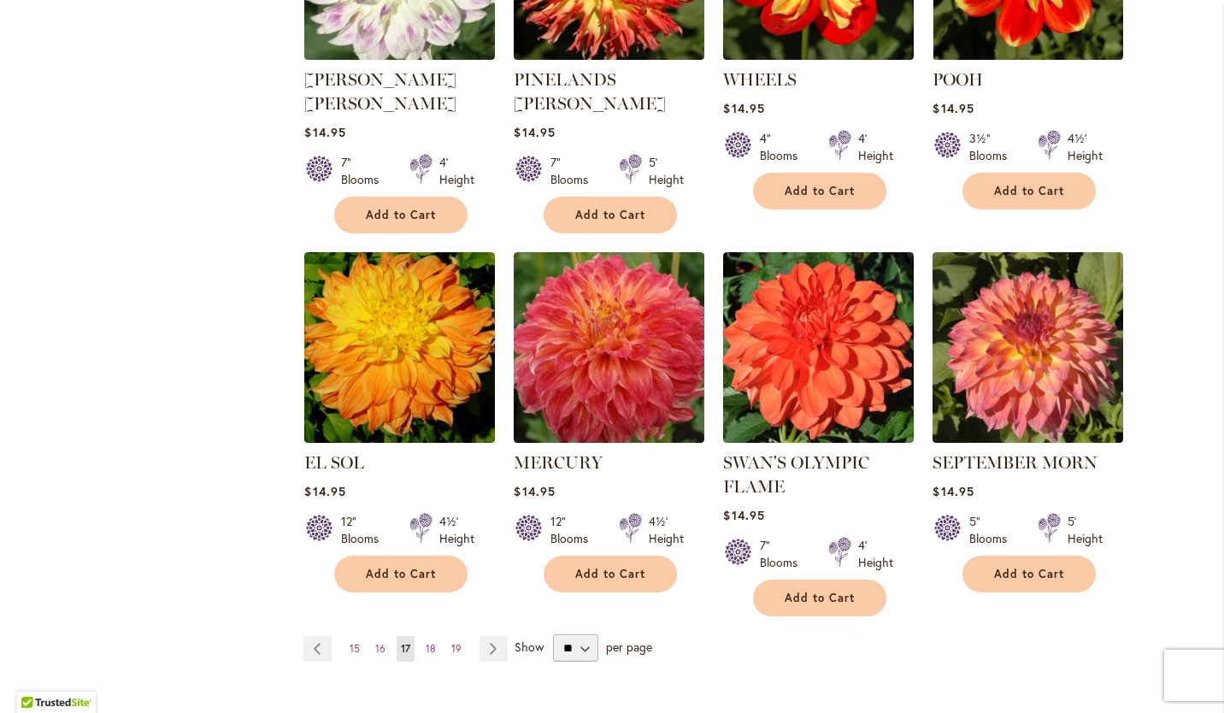
scroll to position [1327, 0]
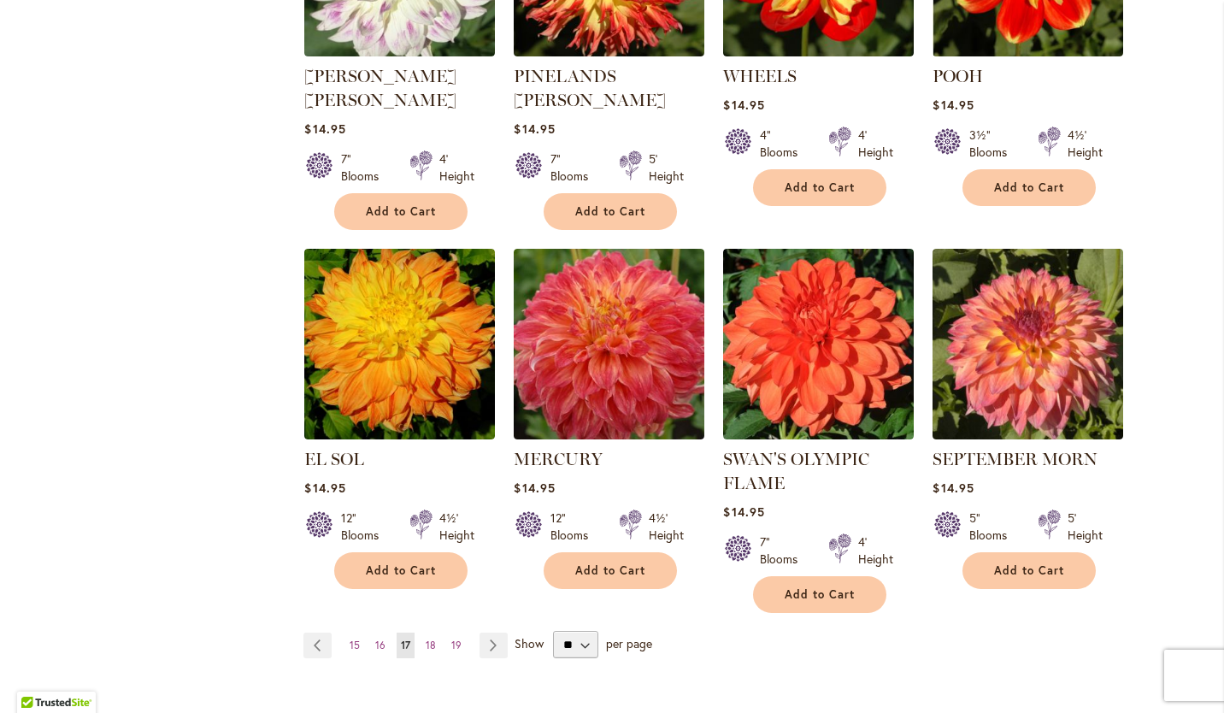
click at [426, 639] on span "18" at bounding box center [431, 645] width 10 height 13
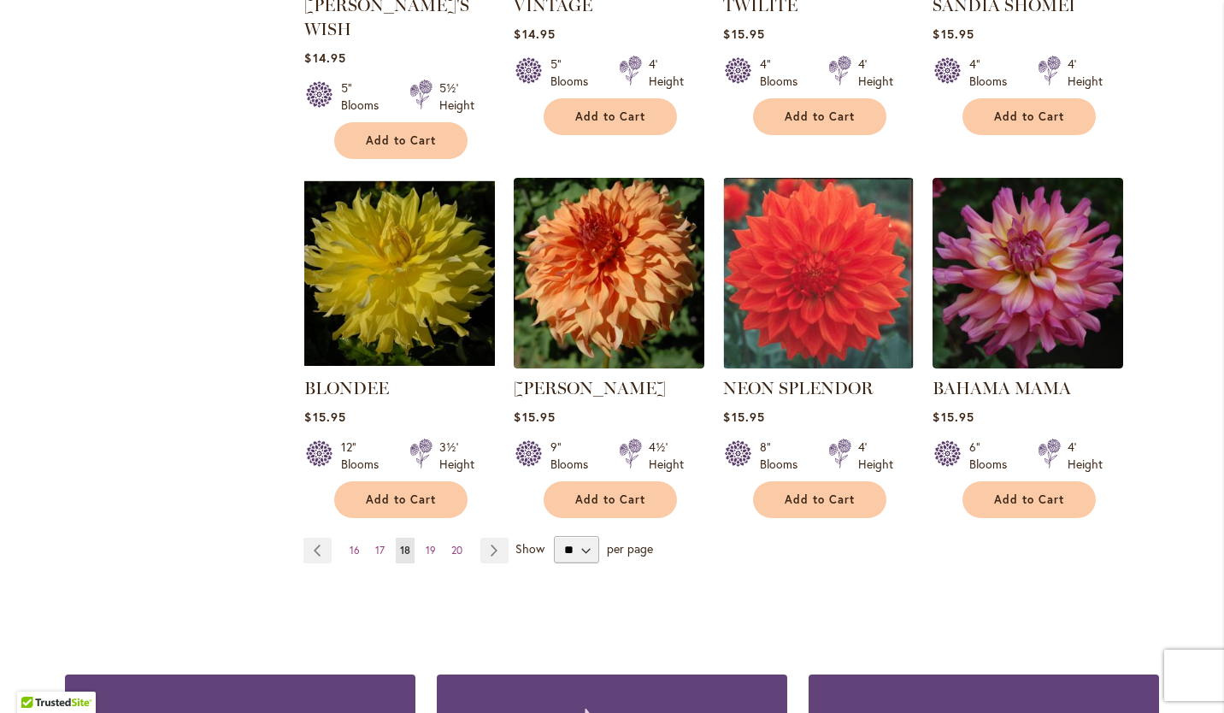
scroll to position [1404, 0]
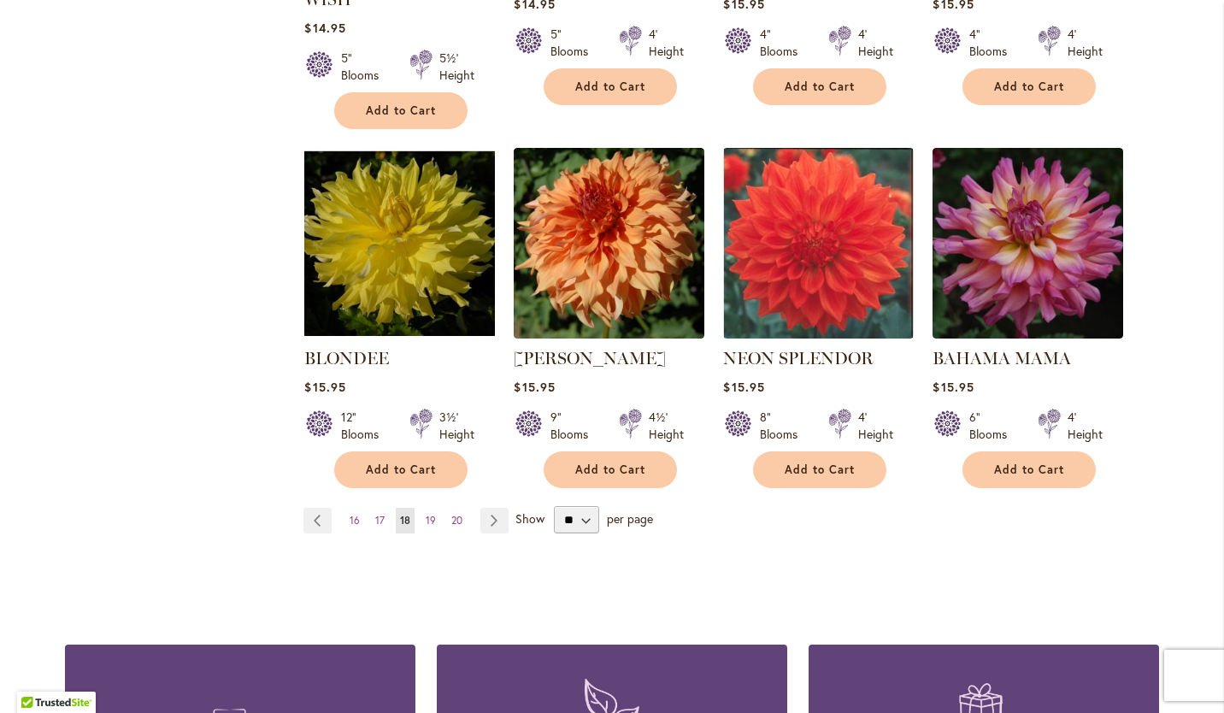
click at [426, 514] on span "19" at bounding box center [431, 520] width 10 height 13
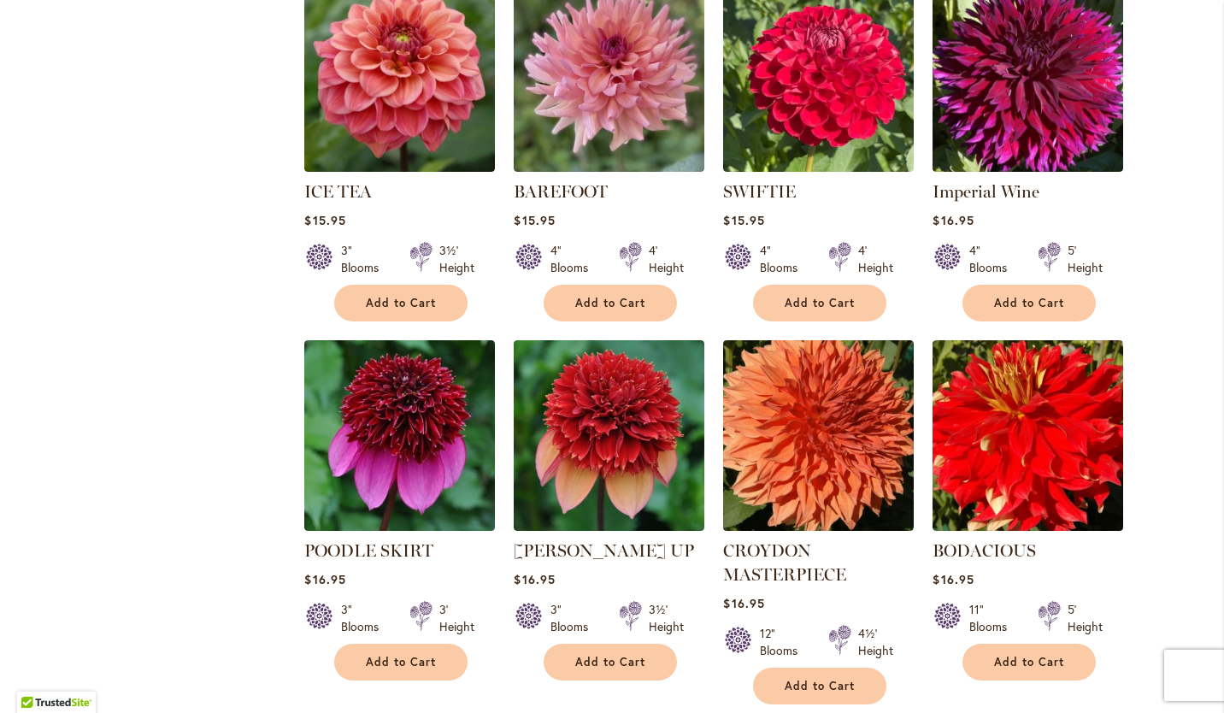
scroll to position [1261, 0]
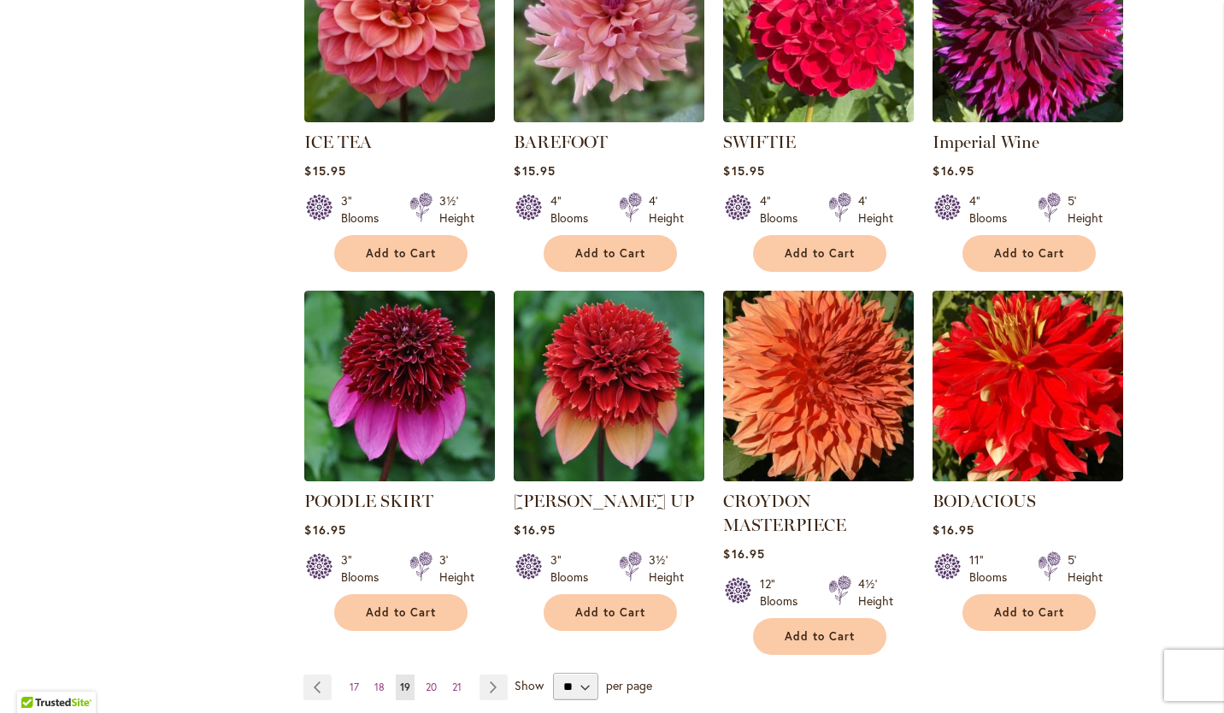
click at [585, 357] on img at bounding box center [609, 386] width 191 height 191
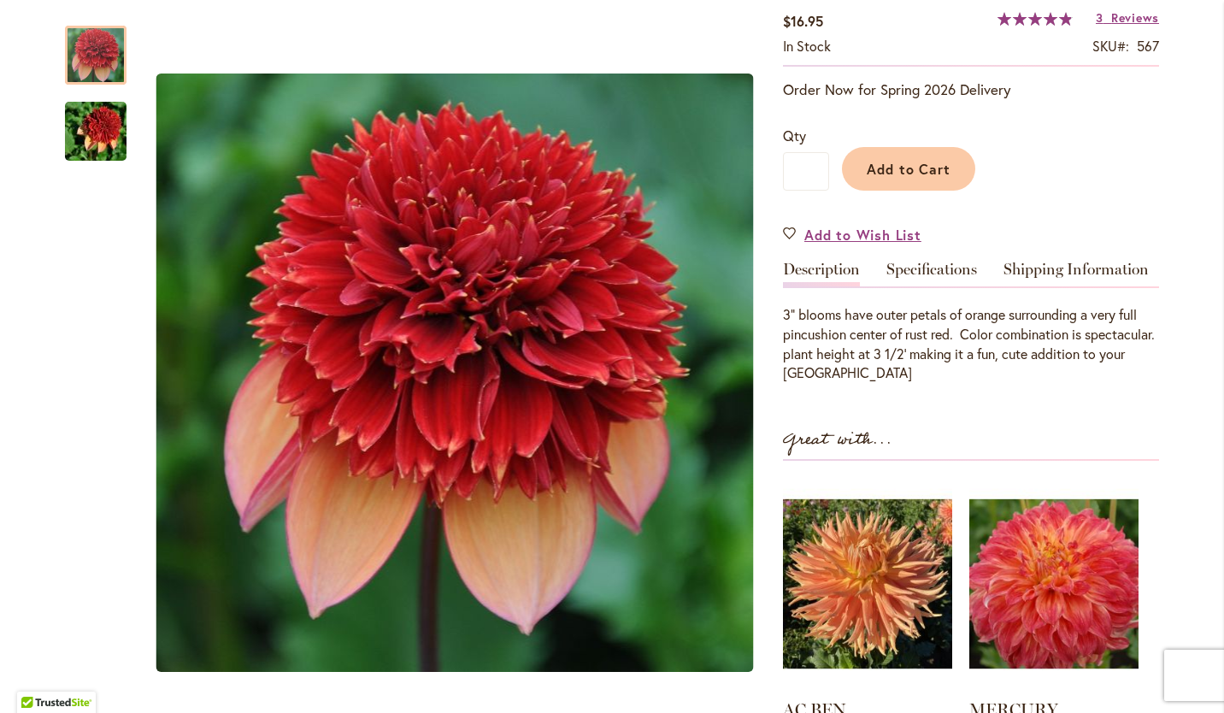
scroll to position [112, 0]
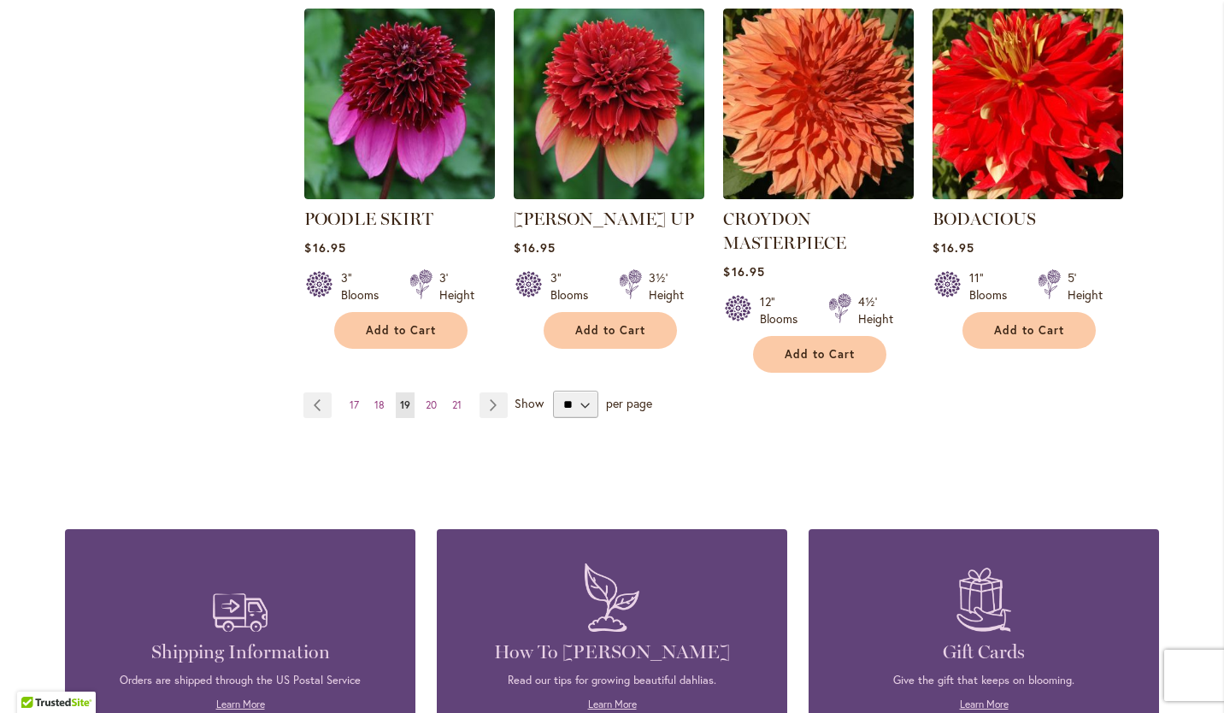
scroll to position [1554, 0]
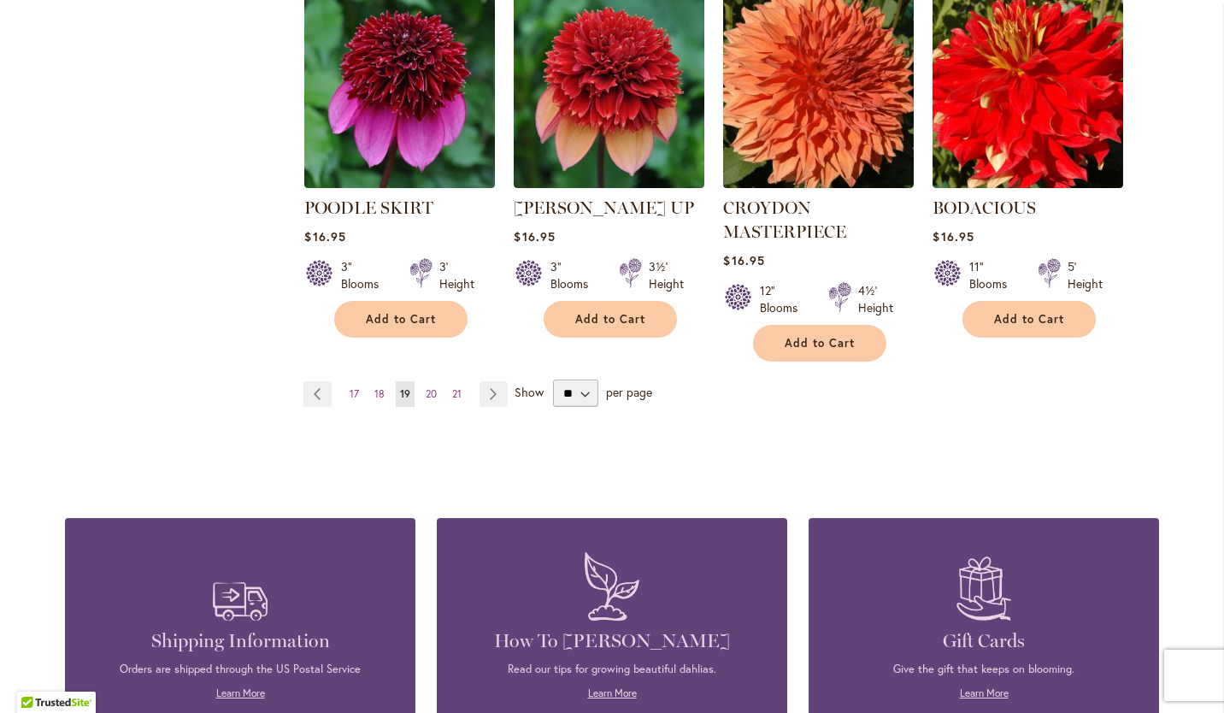
click at [426, 387] on span "20" at bounding box center [431, 393] width 11 height 13
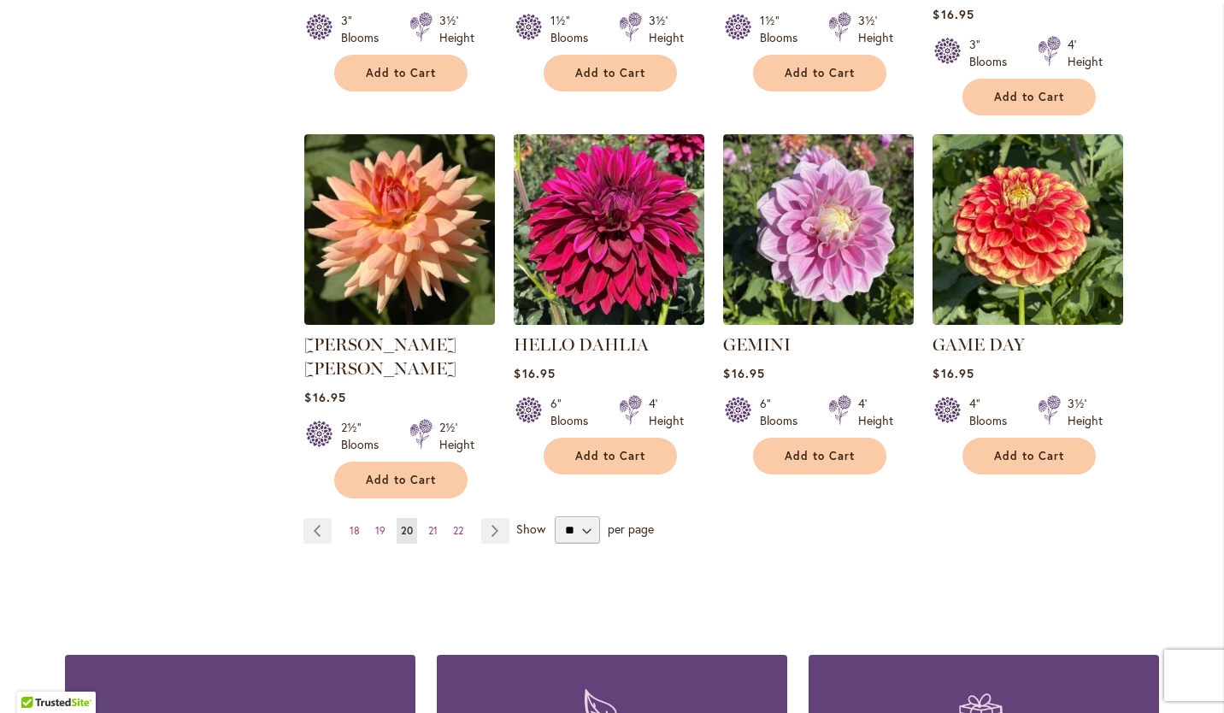
scroll to position [1487, 0]
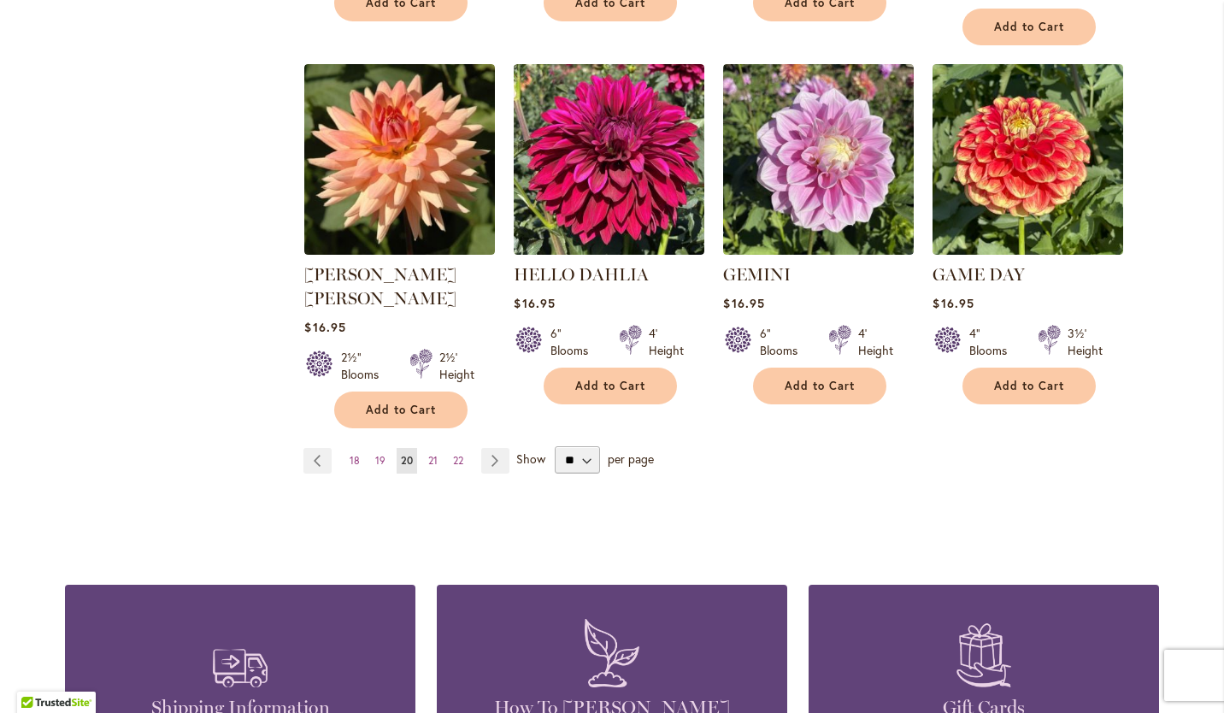
click at [428, 454] on span "21" at bounding box center [432, 460] width 9 height 13
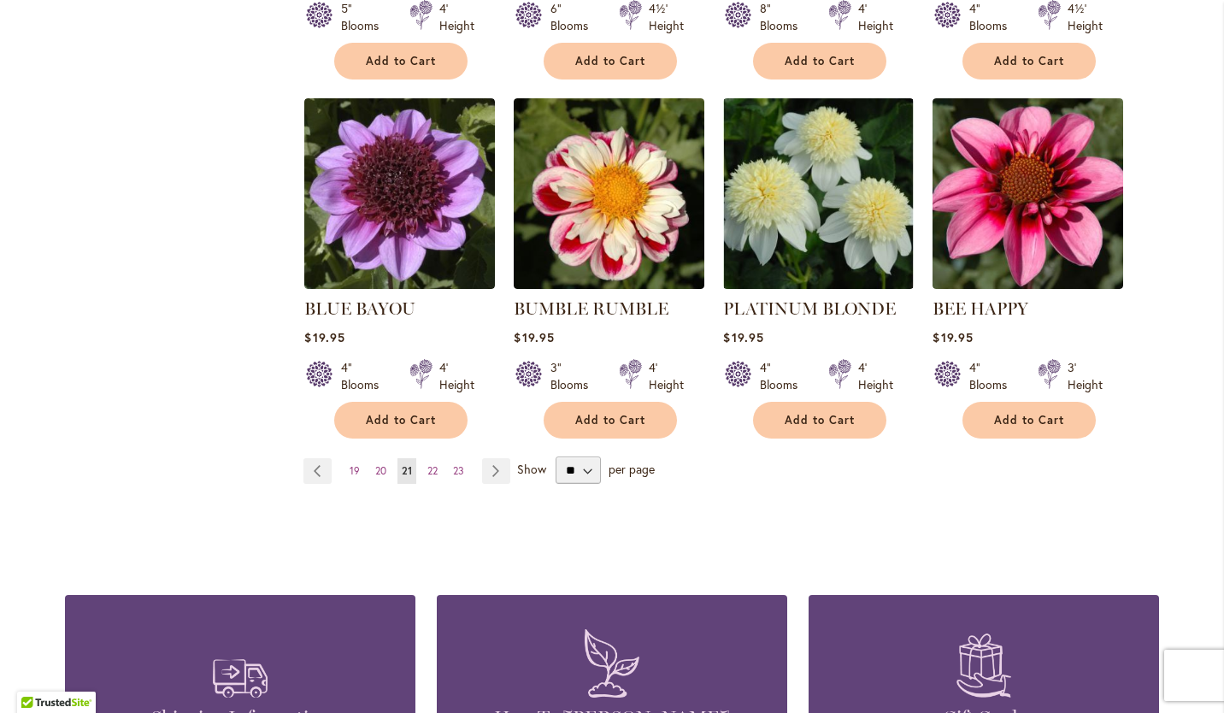
scroll to position [1540, 0]
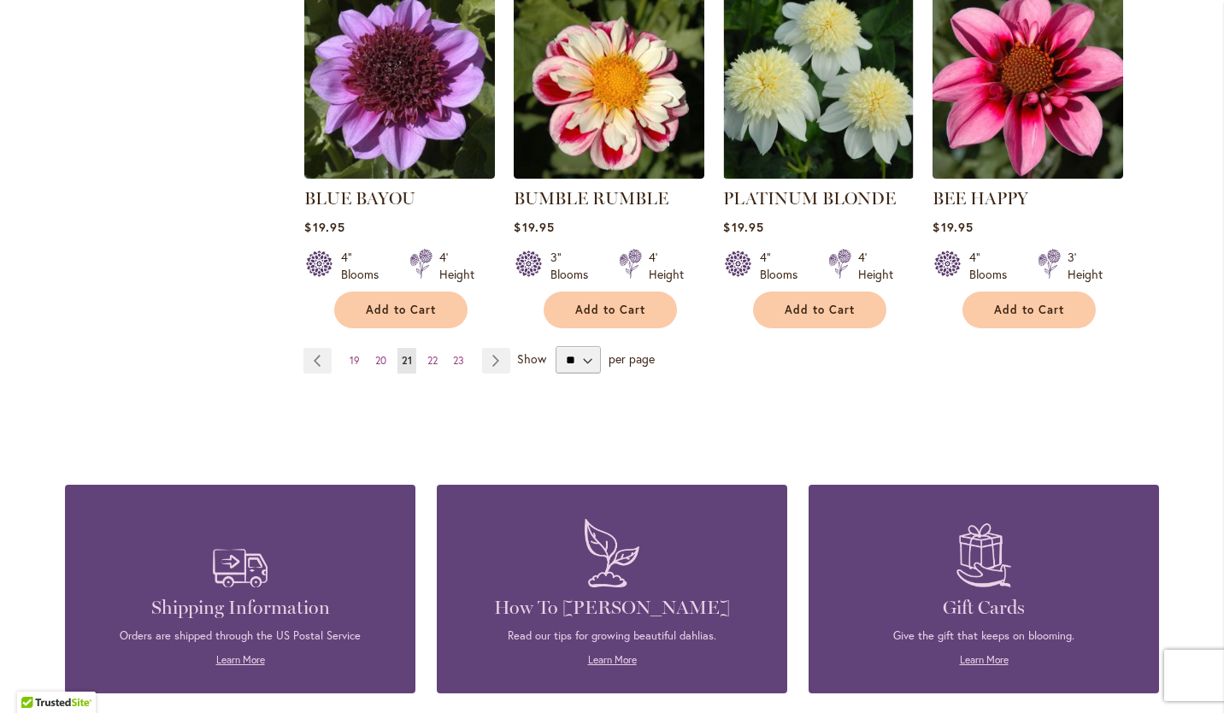
click at [429, 354] on span "22" at bounding box center [432, 360] width 10 height 13
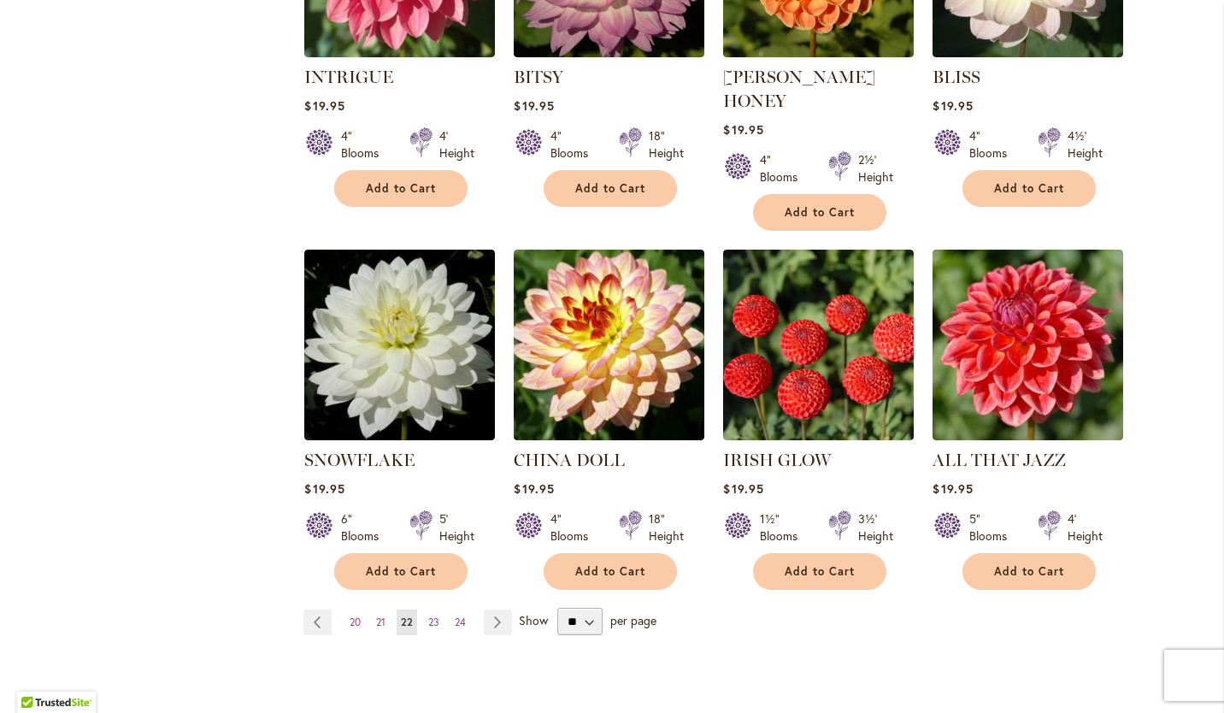
scroll to position [1352, 0]
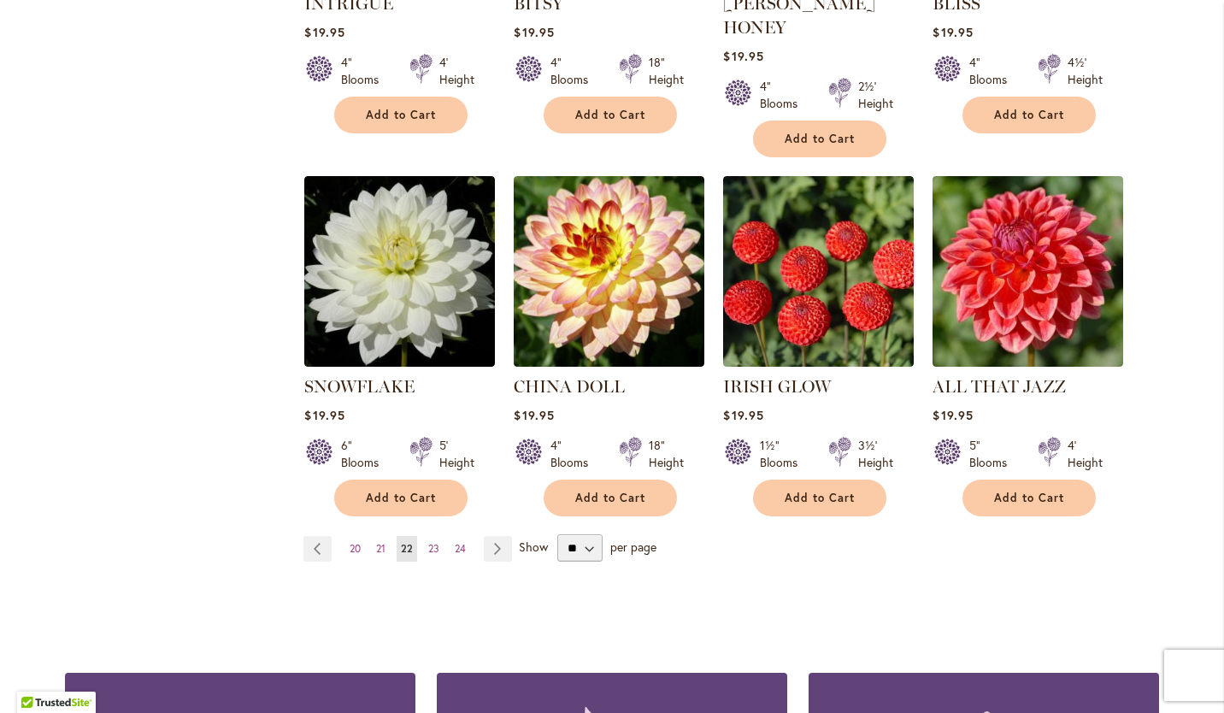
click at [428, 542] on span "23" at bounding box center [433, 548] width 11 height 13
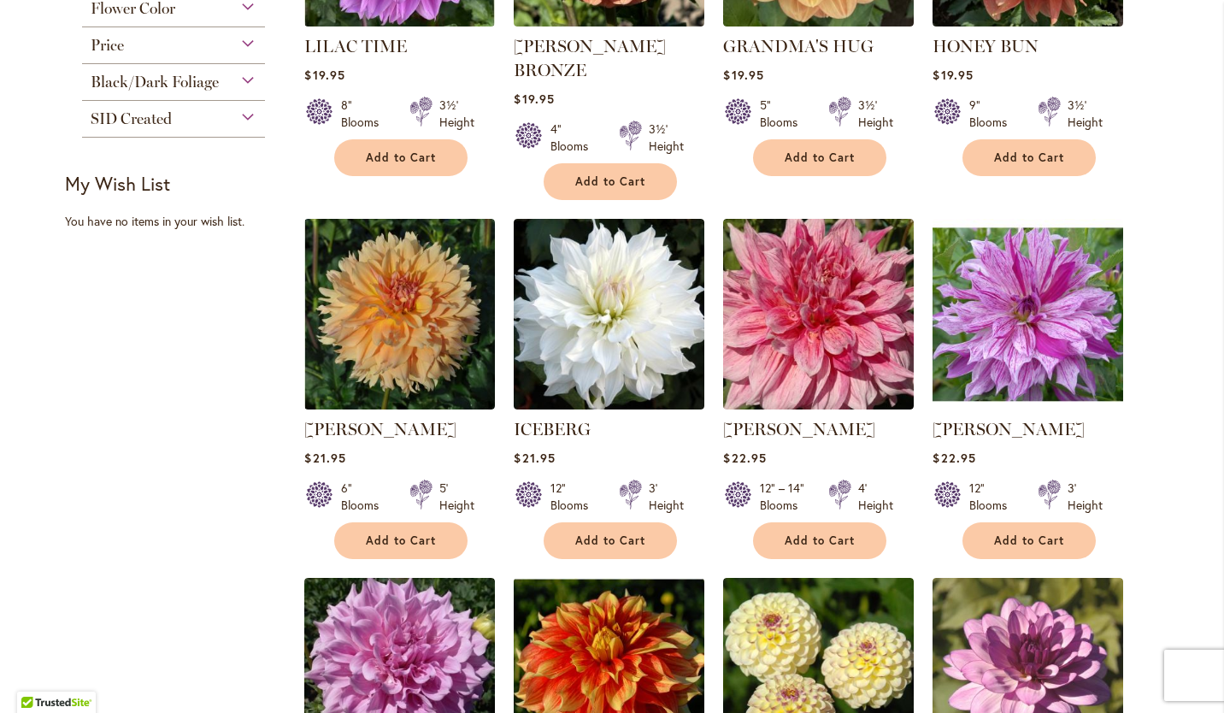
scroll to position [967, 0]
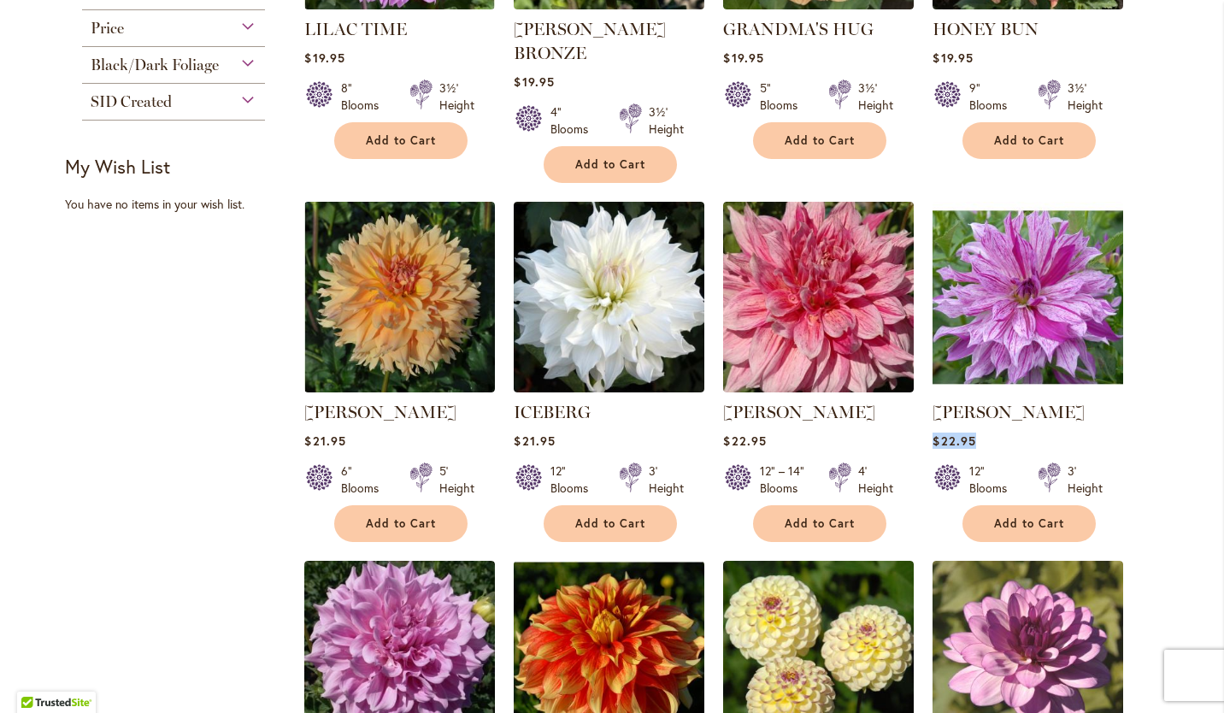
drag, startPoint x: 1207, startPoint y: 382, endPoint x: 1205, endPoint y: 415, distance: 32.5
click at [1205, 415] on div "Skip to Content Gift Shop & Office Open - Monday-Friday 9-4:30pm / Gift Shop Op…" at bounding box center [612, 449] width 1224 height 2730
